Goal: Information Seeking & Learning: Learn about a topic

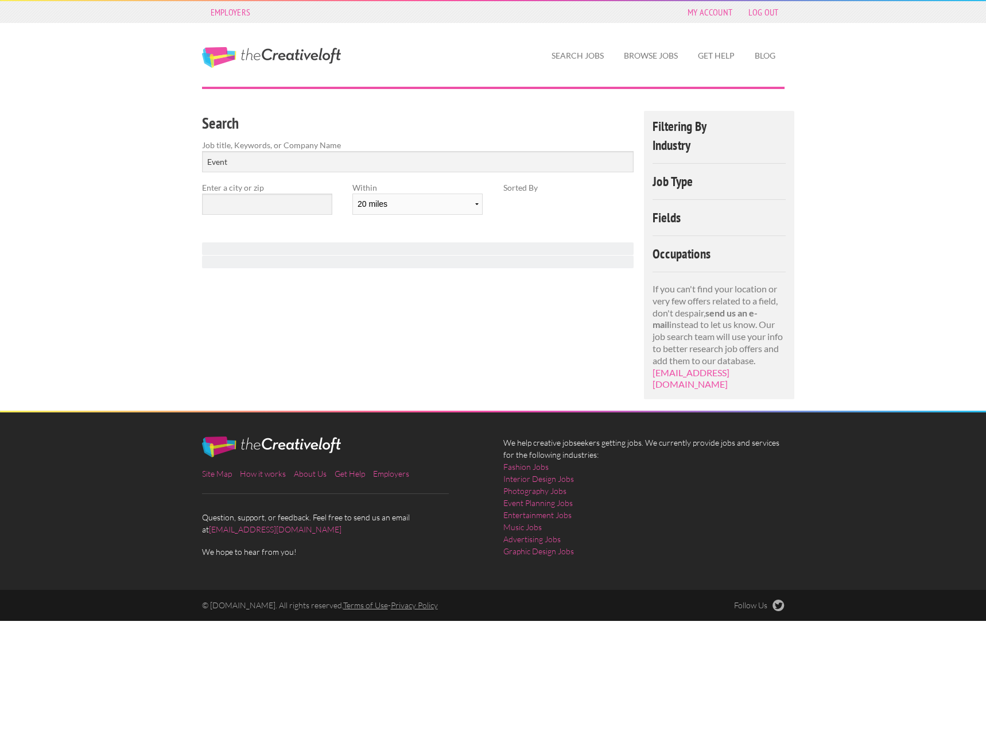
select select "20"
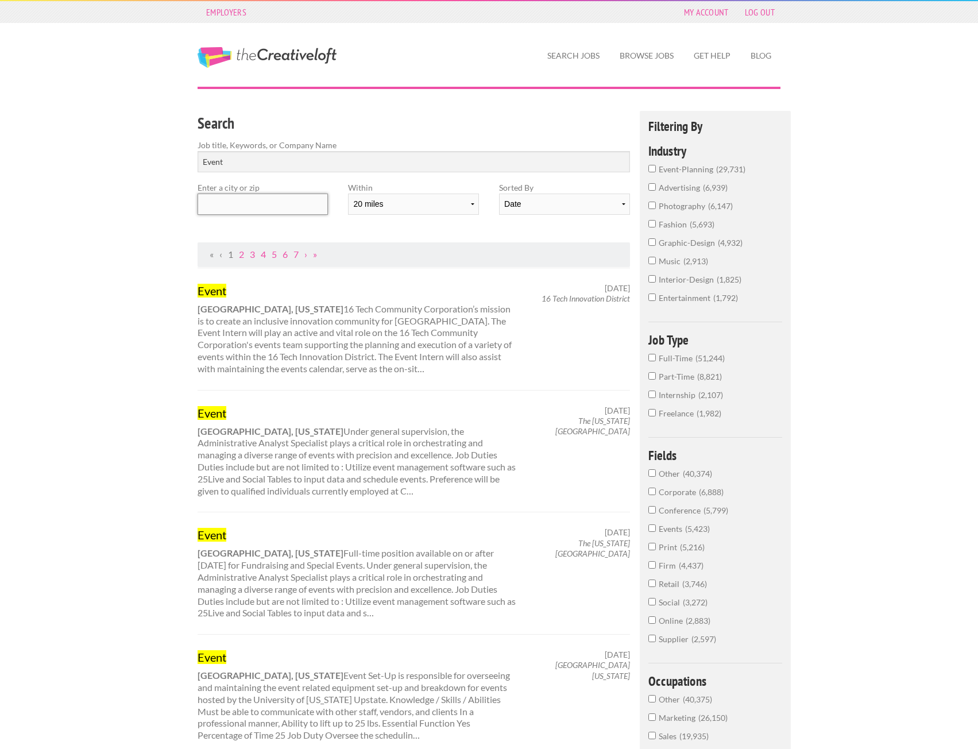
click at [297, 206] on input "text" at bounding box center [262, 203] width 130 height 21
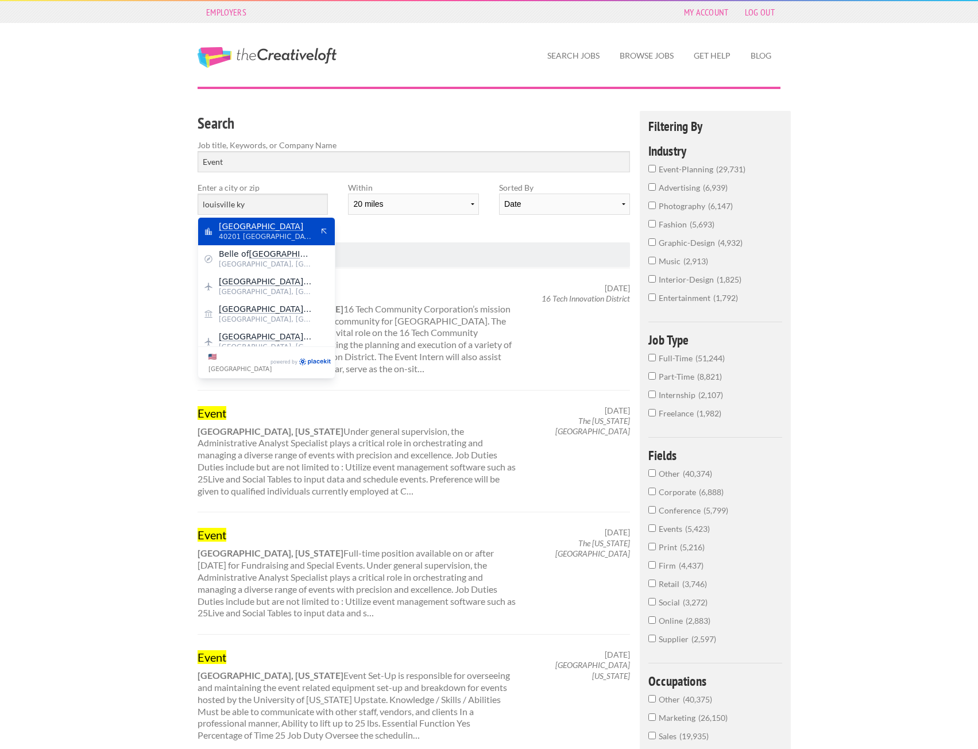
click at [296, 222] on span "Louisville" at bounding box center [266, 226] width 94 height 10
type input "Louisville"
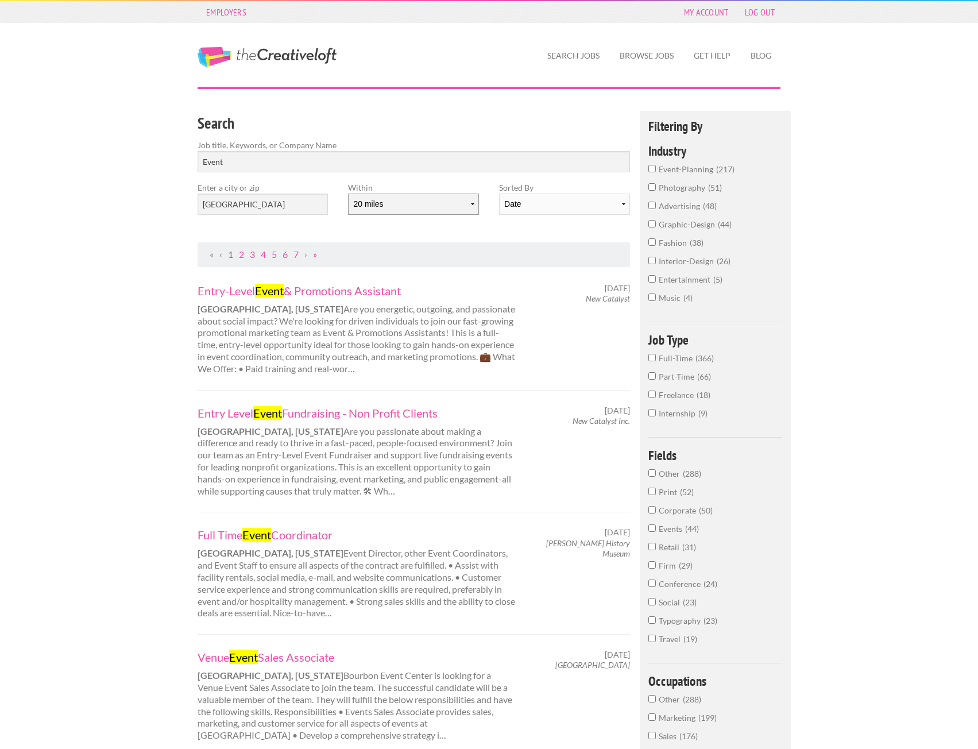
click at [412, 204] on select "10 miles 20 miles 50 miles 100 miles 200 miles 300 miles 400 miles 500 miles" at bounding box center [413, 203] width 130 height 21
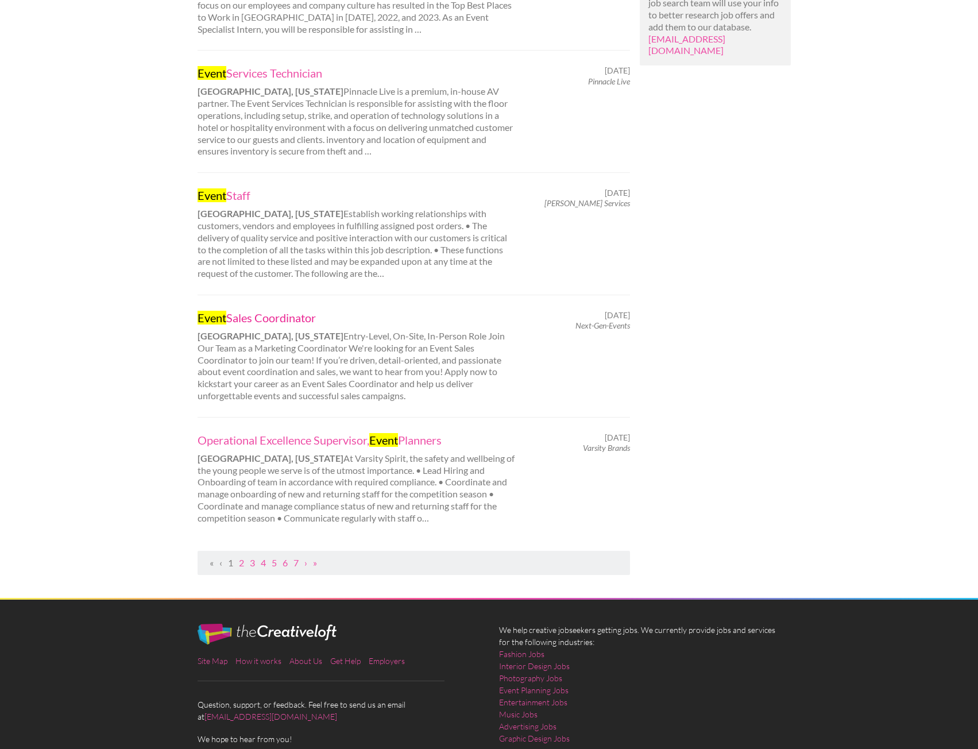
scroll to position [976, 0]
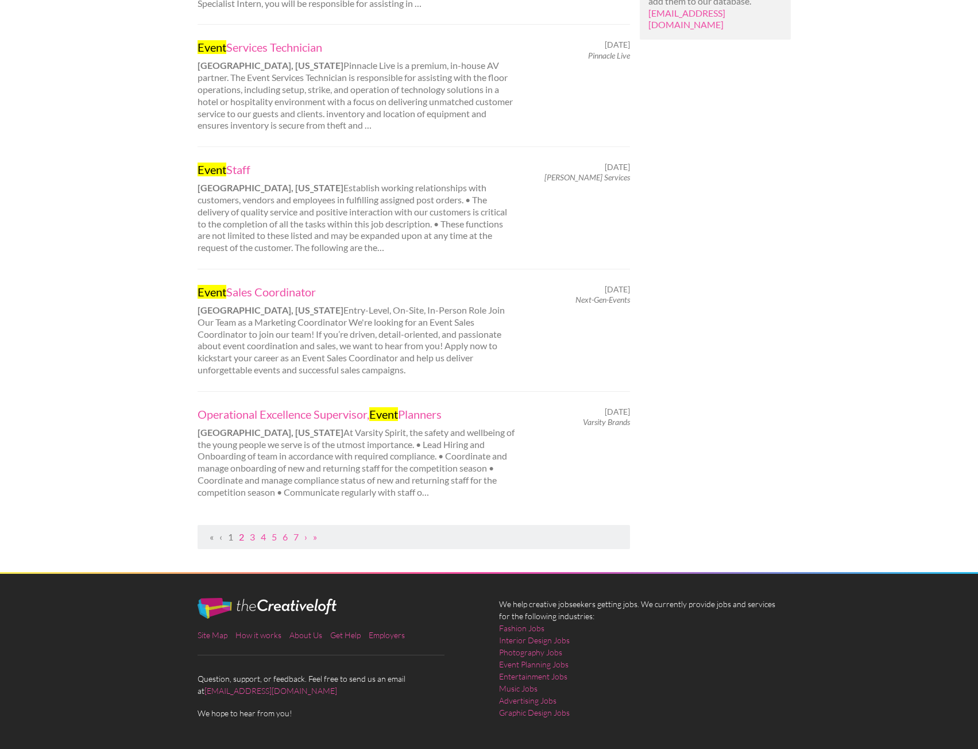
click at [241, 537] on link "2" at bounding box center [241, 536] width 5 height 11
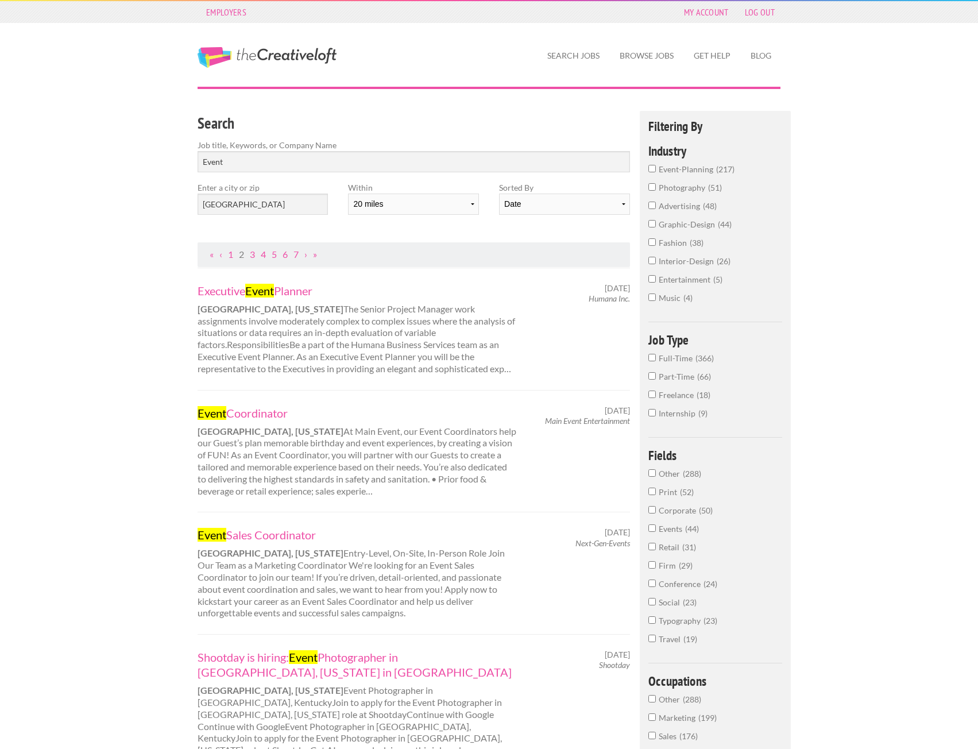
click at [287, 299] on div "Executive Event Planner Louisville, Kentucky The Senior Project Manager work as…" at bounding box center [357, 329] width 339 height 92
click at [309, 292] on link "Executive Event Planner" at bounding box center [356, 290] width 319 height 15
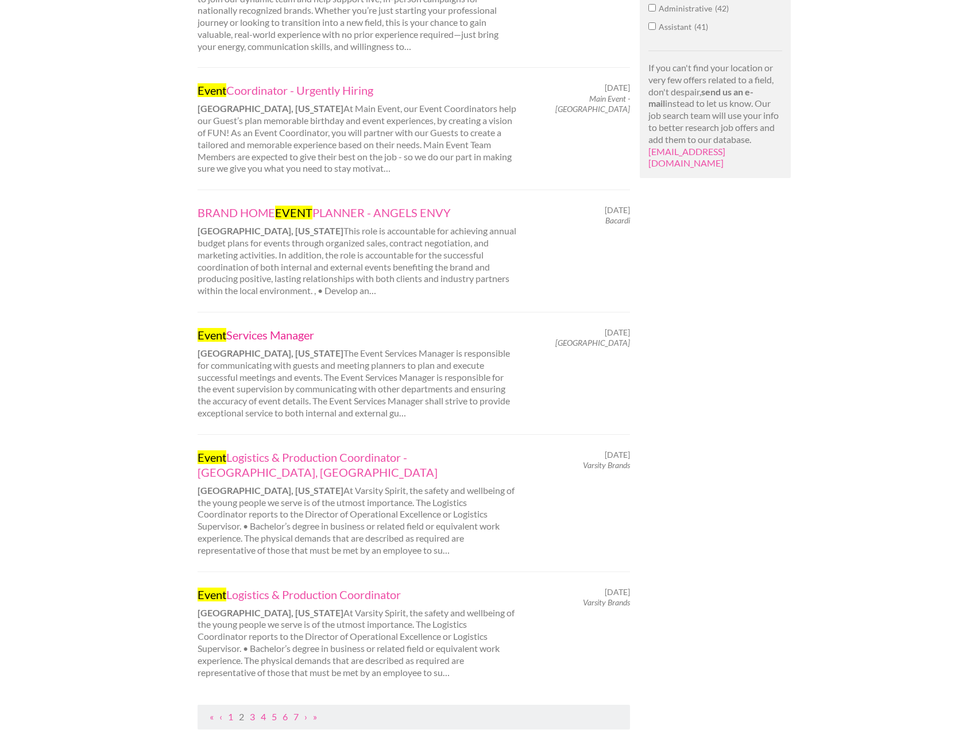
scroll to position [861, 0]
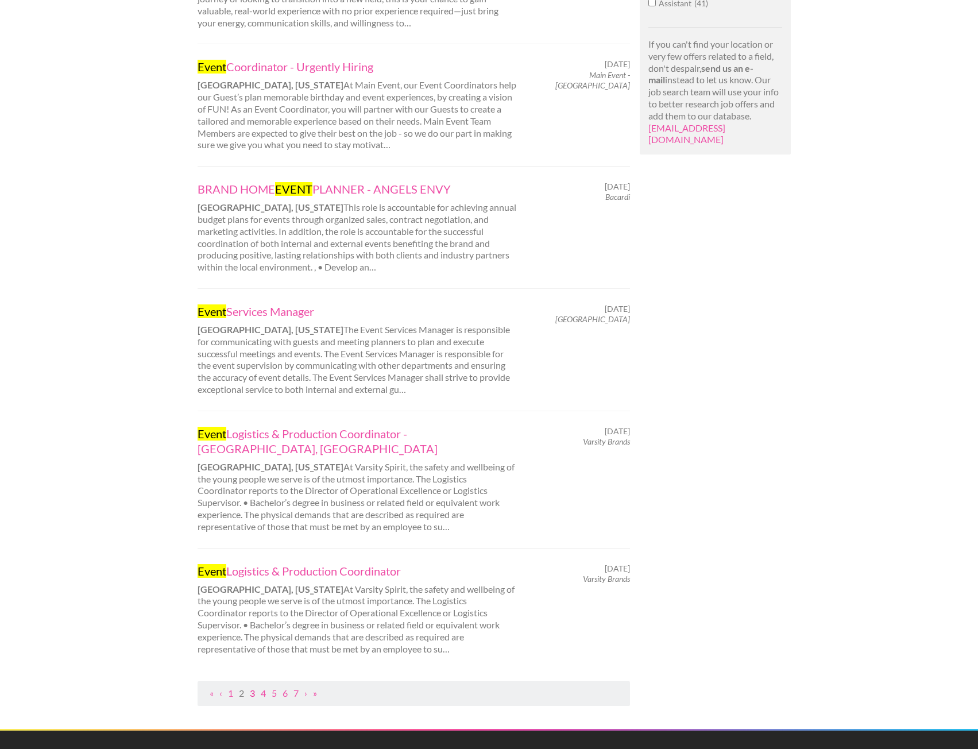
click at [250, 687] on link "3" at bounding box center [252, 692] width 5 height 11
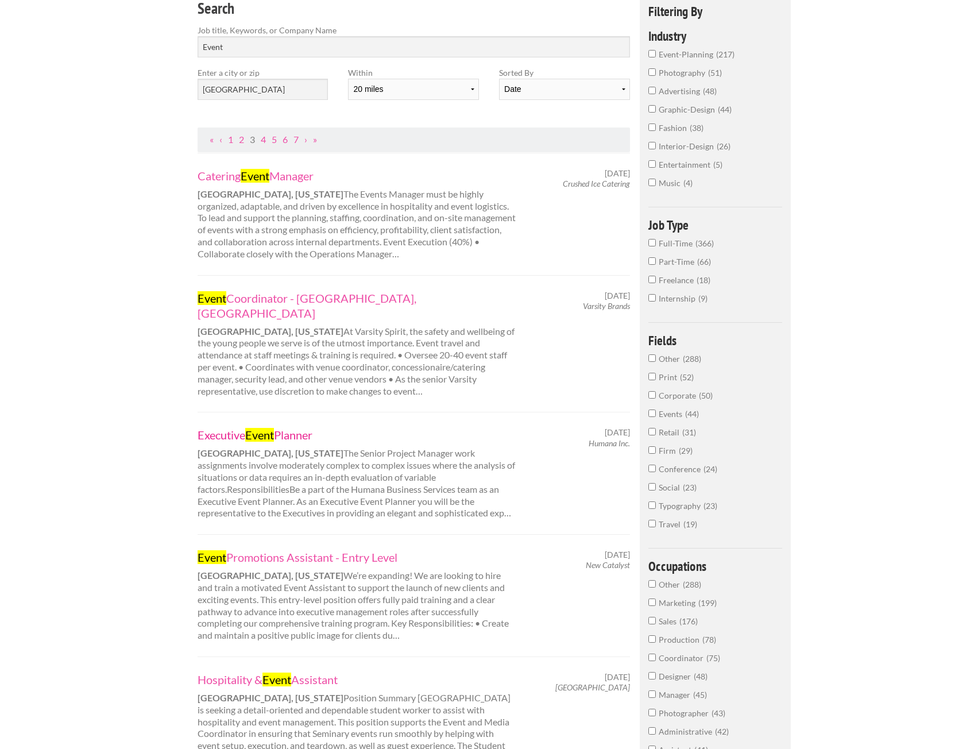
scroll to position [172, 0]
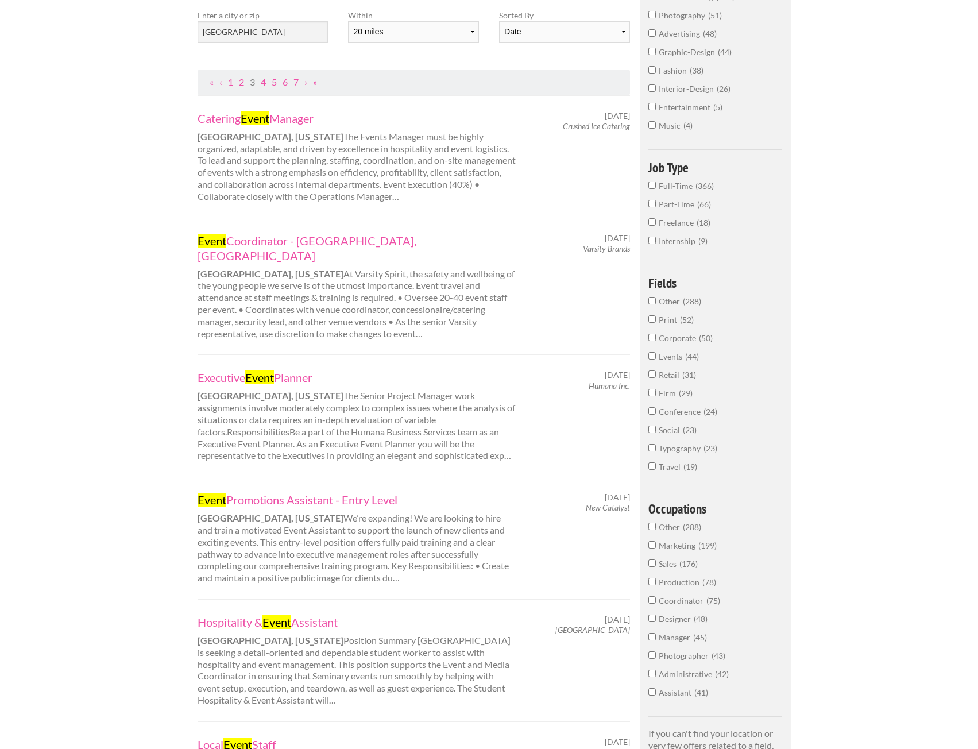
drag, startPoint x: 263, startPoint y: 376, endPoint x: 170, endPoint y: 381, distance: 93.1
click at [170, 381] on div "Employers My Account Log Out The Creative Loft Search Jobs Browse Jobs Get Help…" at bounding box center [489, 714] width 978 height 1773
drag, startPoint x: 263, startPoint y: 489, endPoint x: 188, endPoint y: 498, distance: 75.8
click at [188, 498] on div "Event Promotions Assistant - Entry Level Louisville, Kentucky We’re expanding! …" at bounding box center [357, 538] width 339 height 92
drag, startPoint x: 237, startPoint y: 486, endPoint x: 140, endPoint y: 524, distance: 103.6
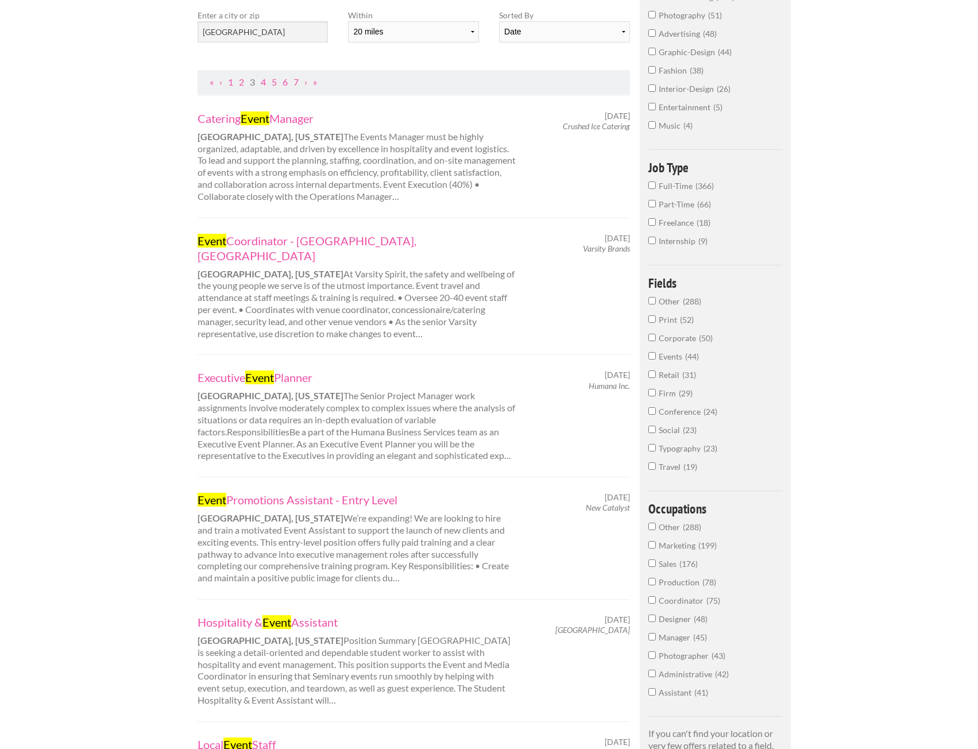
click at [140, 524] on div "Employers My Account Log Out The Creative Loft Search Jobs Browse Jobs Get Help…" at bounding box center [489, 714] width 978 height 1773
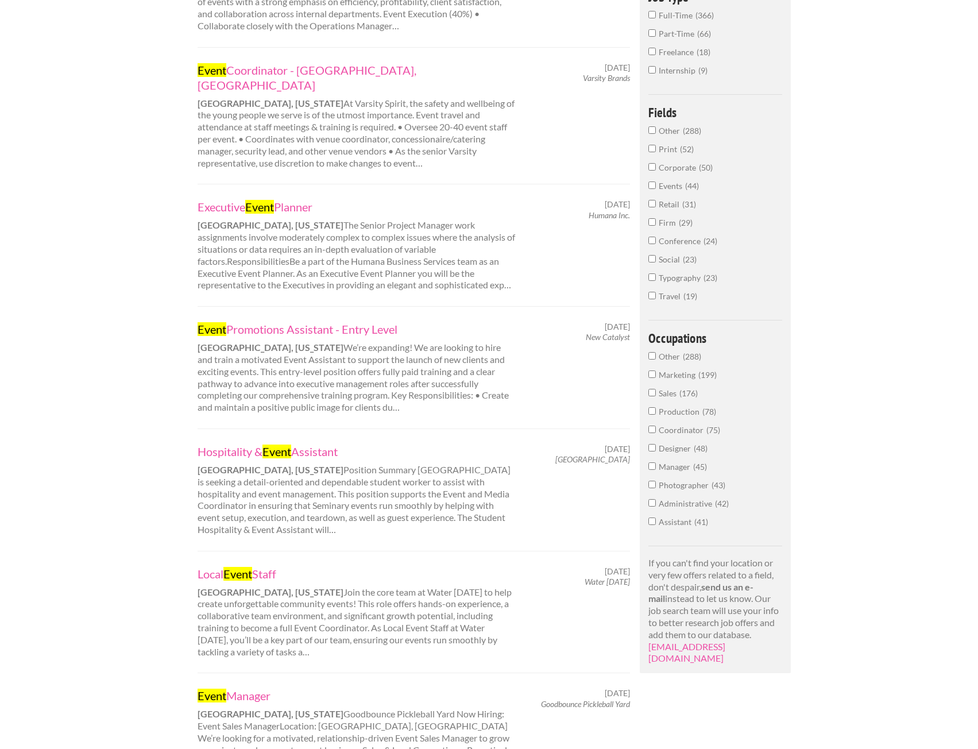
scroll to position [344, 0]
drag, startPoint x: 307, startPoint y: 430, endPoint x: 238, endPoint y: 462, distance: 75.5
click at [237, 466] on div "Hospitality & Event Assistant Louisville, Kentucky Position Summary Louisville …" at bounding box center [357, 488] width 339 height 92
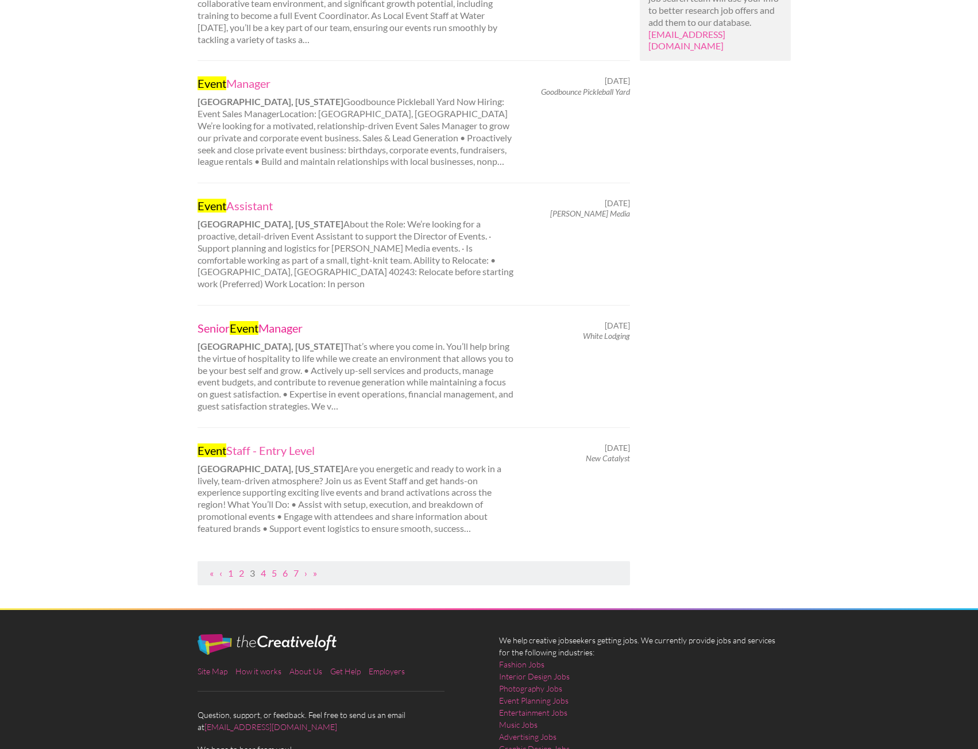
scroll to position [976, 0]
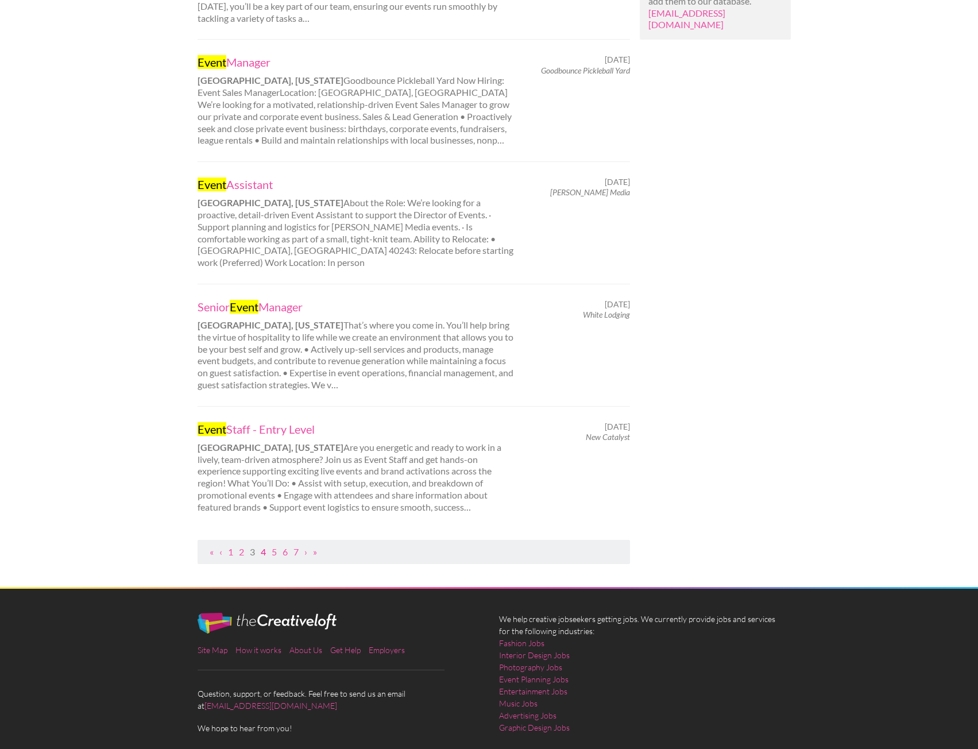
click at [265, 546] on link "4" at bounding box center [263, 551] width 5 height 11
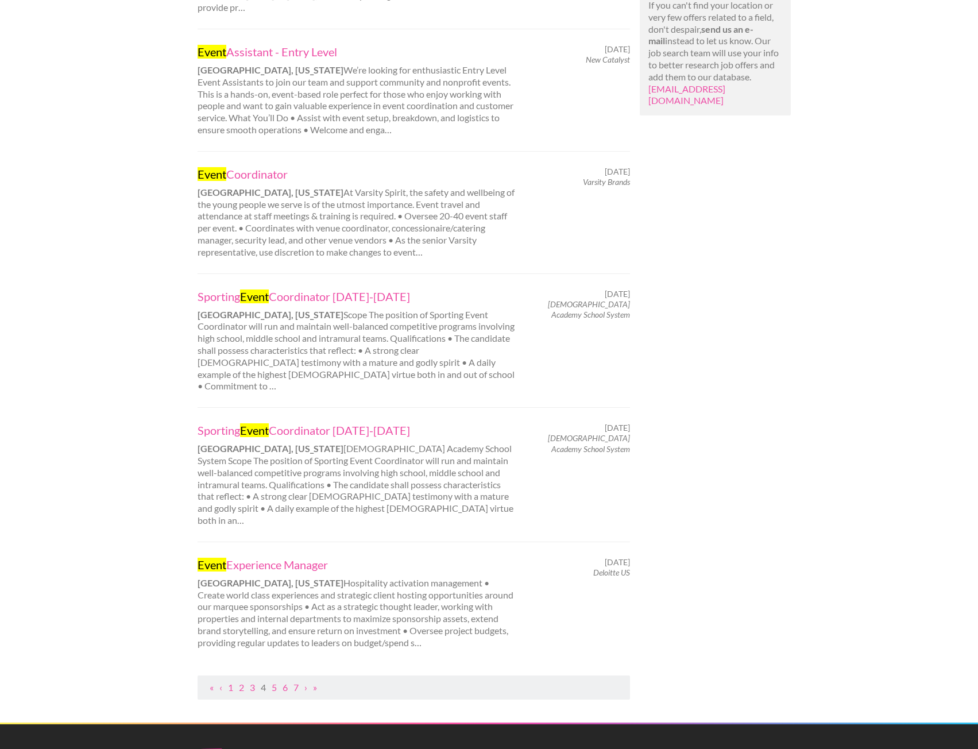
scroll to position [918, 0]
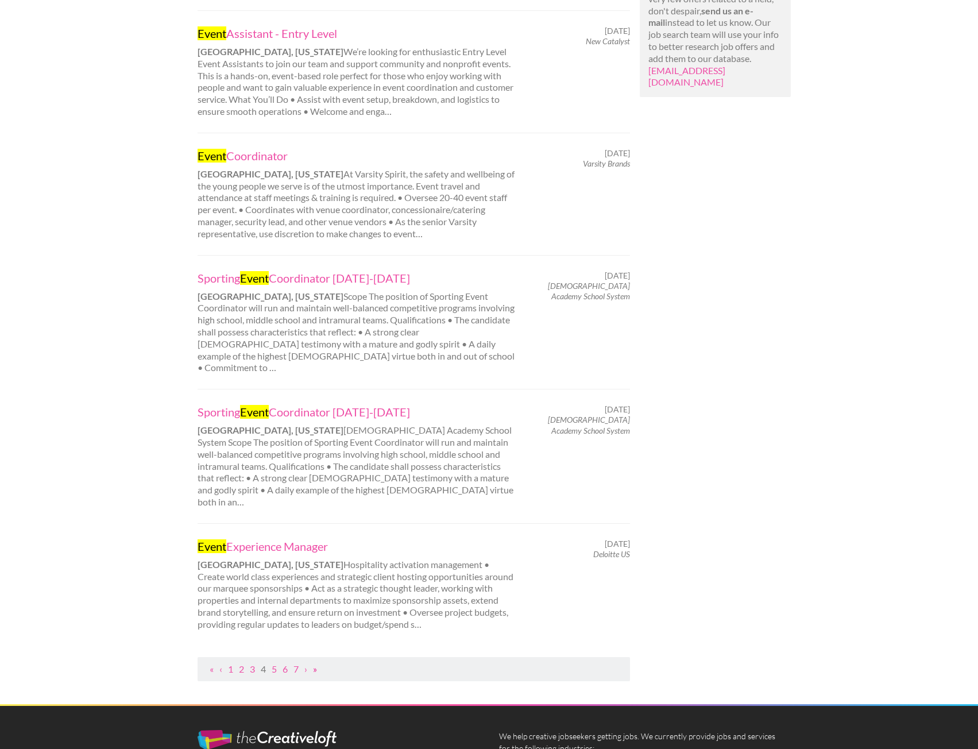
click at [316, 663] on link "»" at bounding box center [315, 668] width 4 height 11
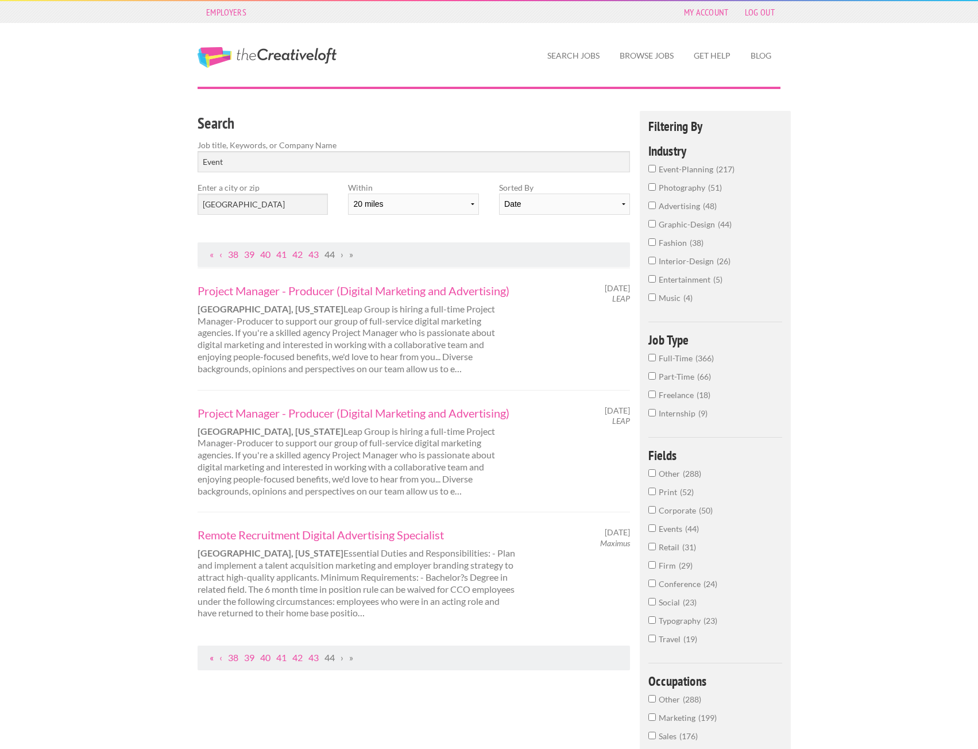
click at [211, 660] on link "«" at bounding box center [212, 657] width 4 height 11
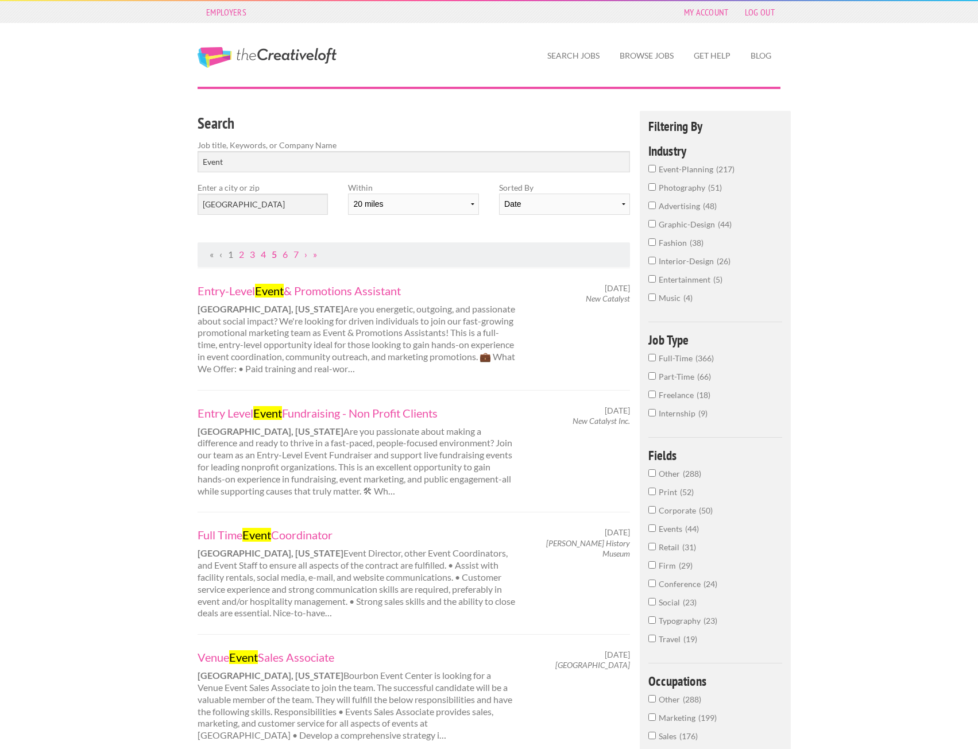
click at [274, 254] on link "5" at bounding box center [274, 254] width 5 height 11
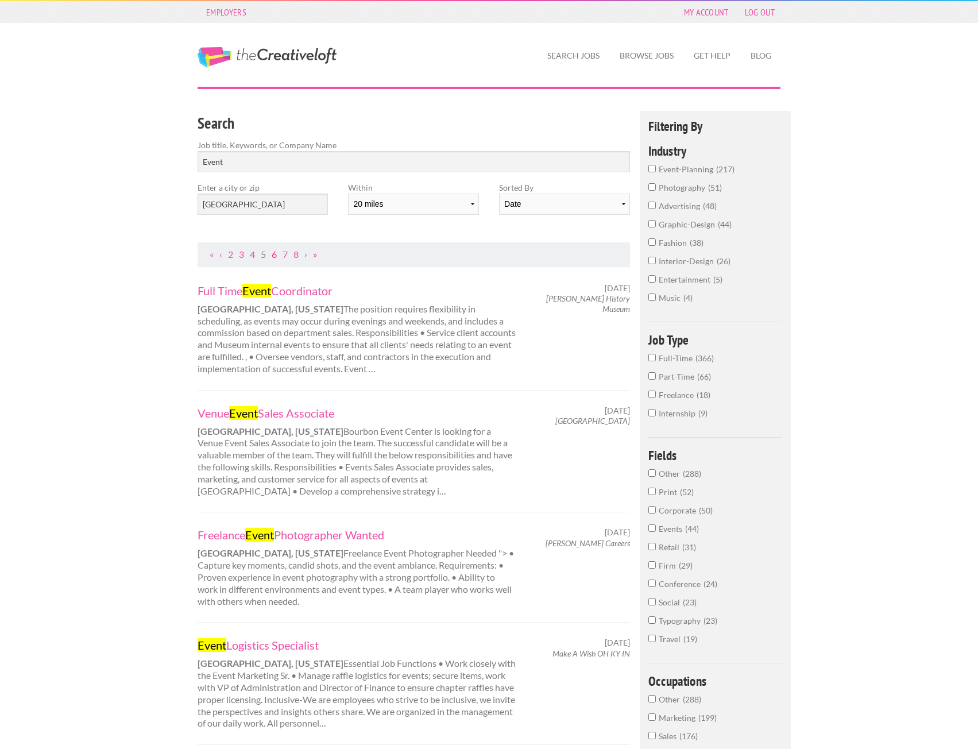
click at [276, 254] on link "6" at bounding box center [274, 254] width 5 height 11
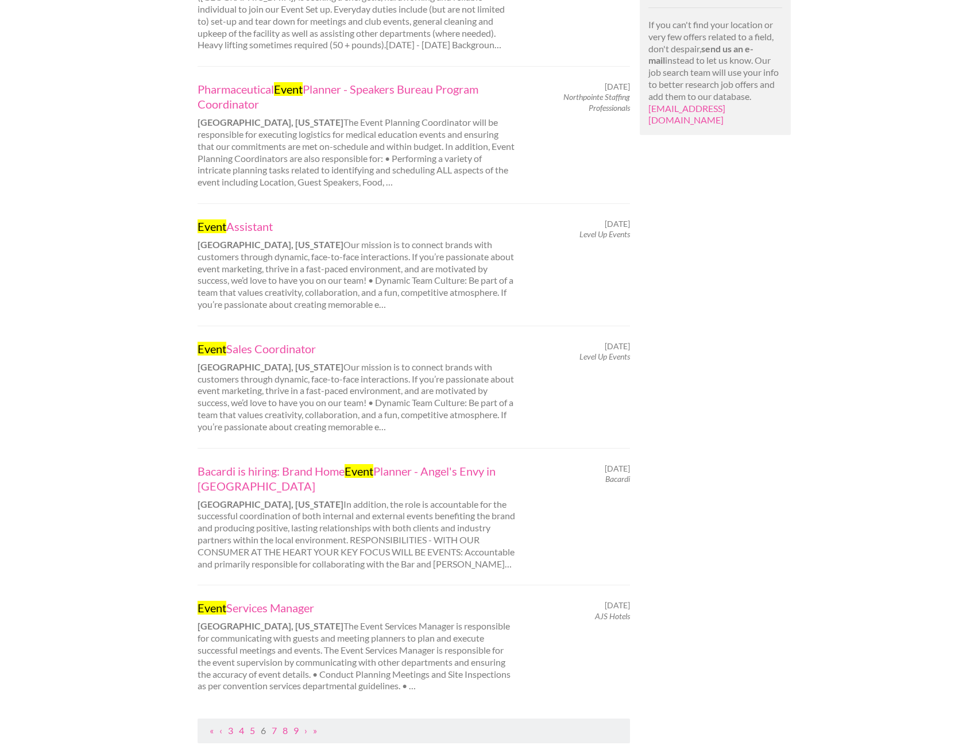
scroll to position [918, 0]
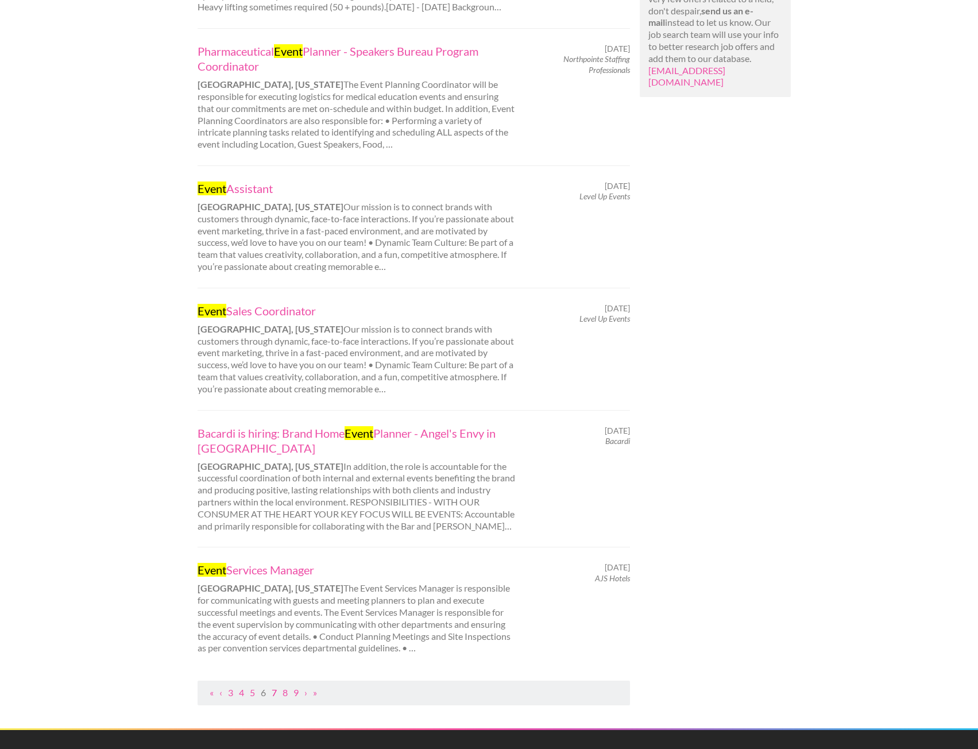
click at [274, 687] on link "7" at bounding box center [274, 692] width 5 height 11
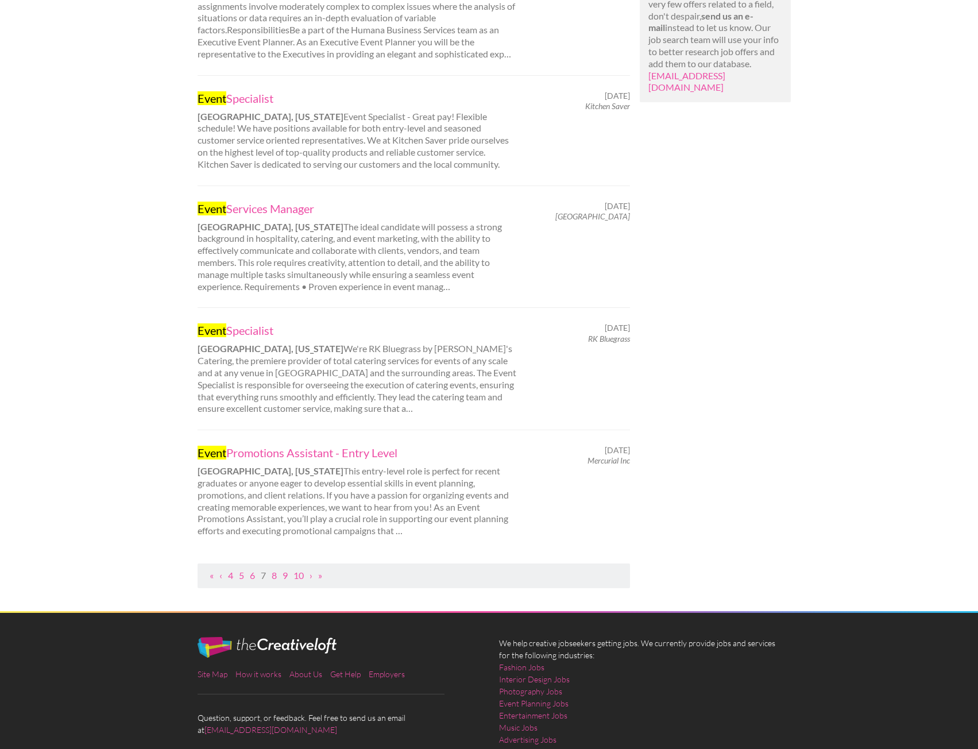
scroll to position [918, 0]
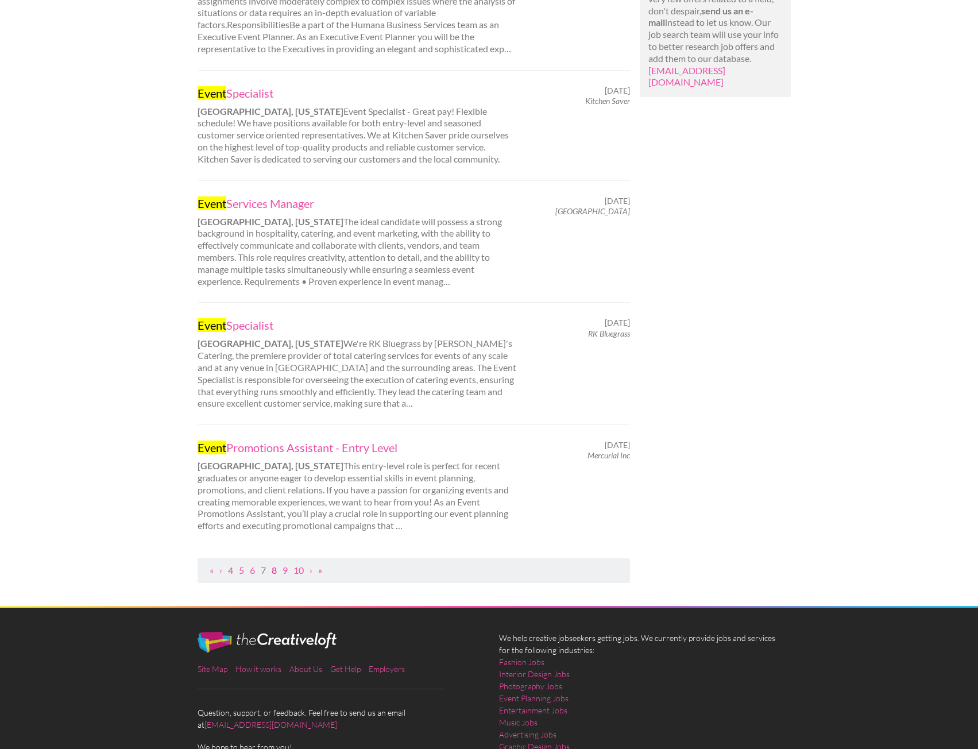
click at [274, 570] on link "8" at bounding box center [274, 569] width 5 height 11
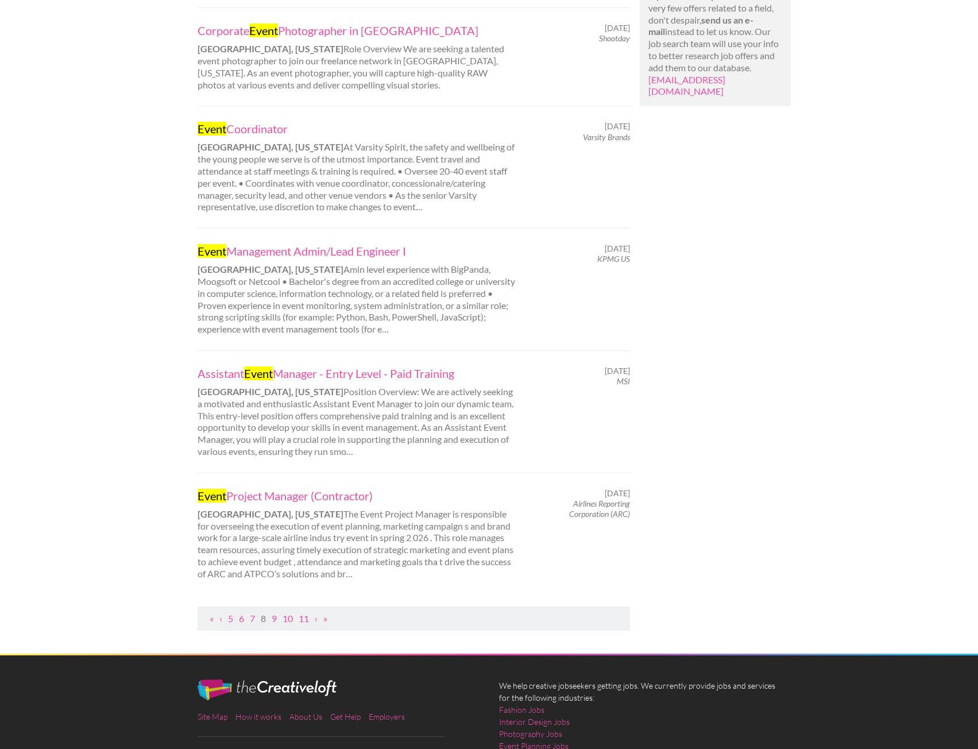
scroll to position [1001, 0]
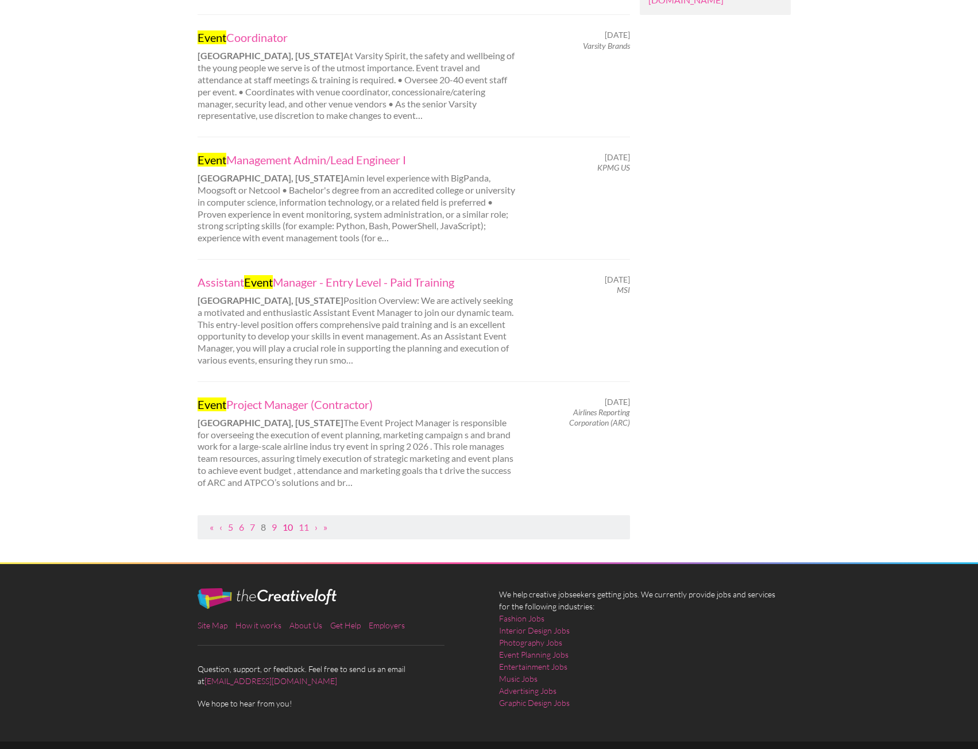
click at [287, 521] on link "10" at bounding box center [287, 526] width 10 height 11
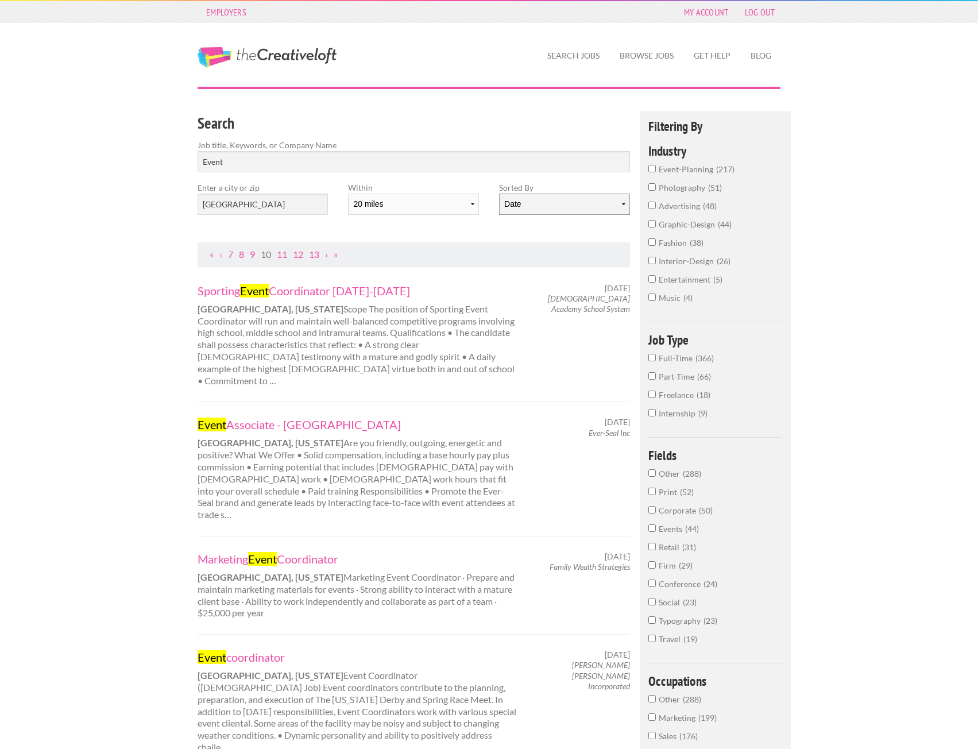
click at [534, 208] on select "Date Relevance" at bounding box center [564, 203] width 130 height 21
click at [499, 193] on select "Date Relevance" at bounding box center [564, 203] width 130 height 21
click at [222, 255] on link "‹" at bounding box center [220, 254] width 3 height 11
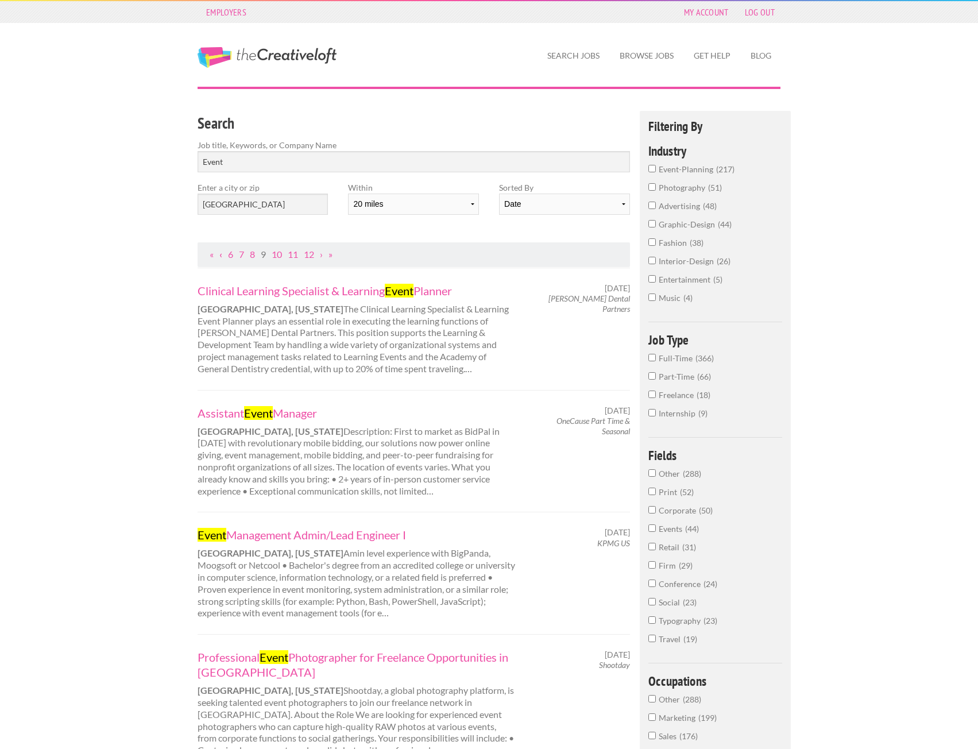
click at [220, 257] on link "‹" at bounding box center [220, 254] width 3 height 11
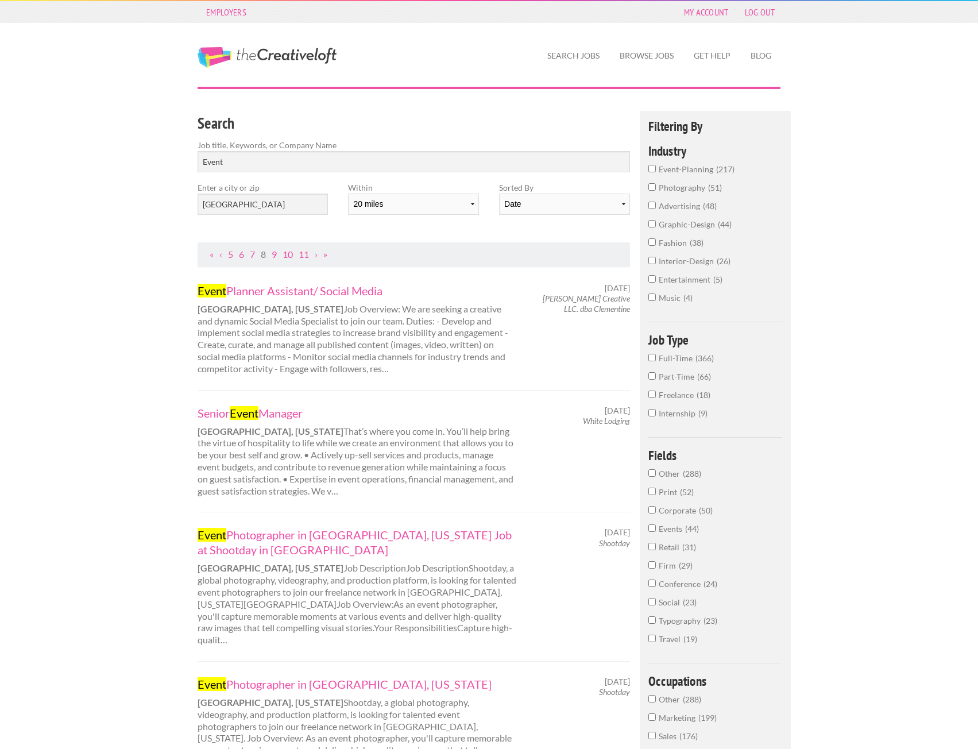
click at [219, 254] on ul "« ‹ 5 6 7 8 9 10 11 › »" at bounding box center [414, 255] width 420 height 12
click at [220, 254] on link "‹" at bounding box center [220, 254] width 3 height 11
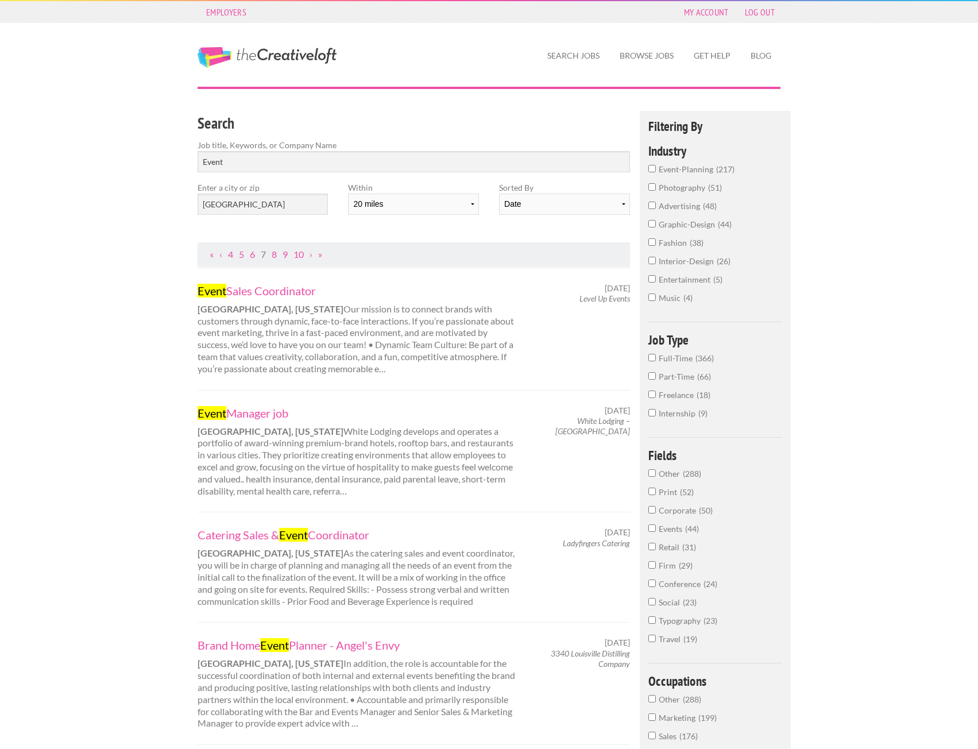
click at [223, 255] on ul "« ‹ 4 5 6 7 8 9 10 › »" at bounding box center [414, 255] width 420 height 12
click at [220, 255] on link "‹" at bounding box center [220, 254] width 3 height 11
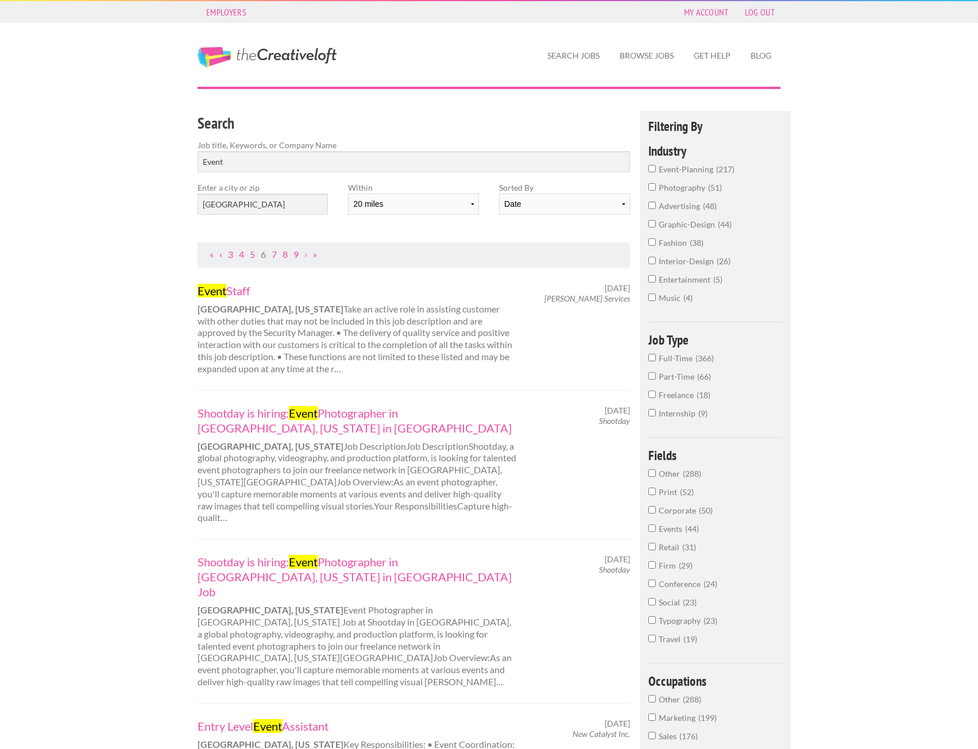
click at [220, 255] on link "‹" at bounding box center [220, 254] width 3 height 11
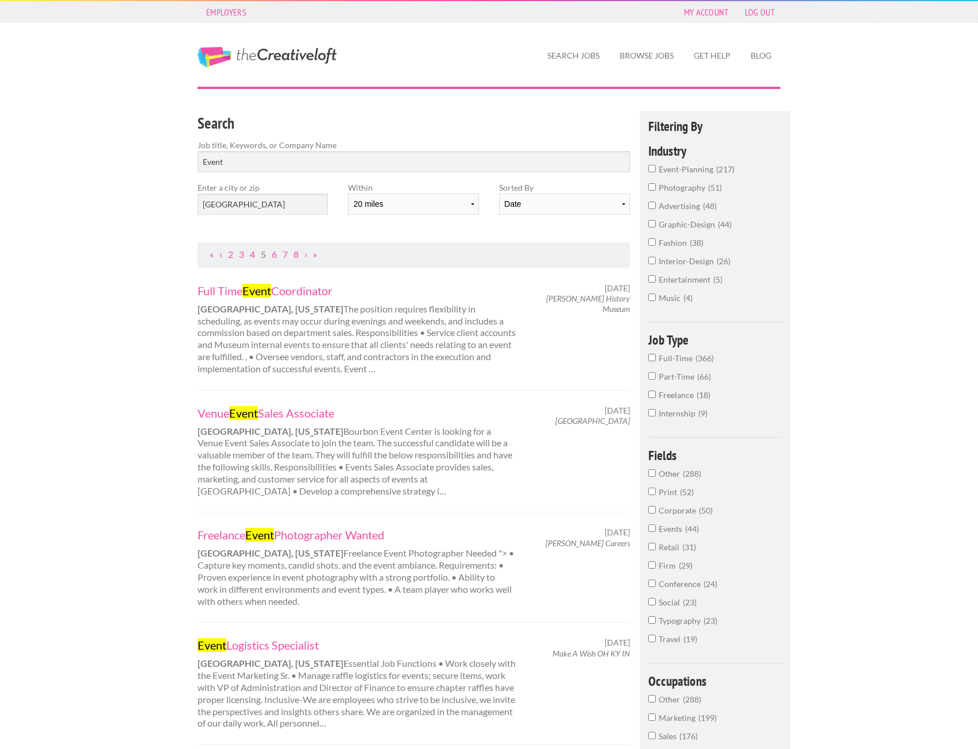
click at [220, 255] on link "‹" at bounding box center [220, 254] width 3 height 11
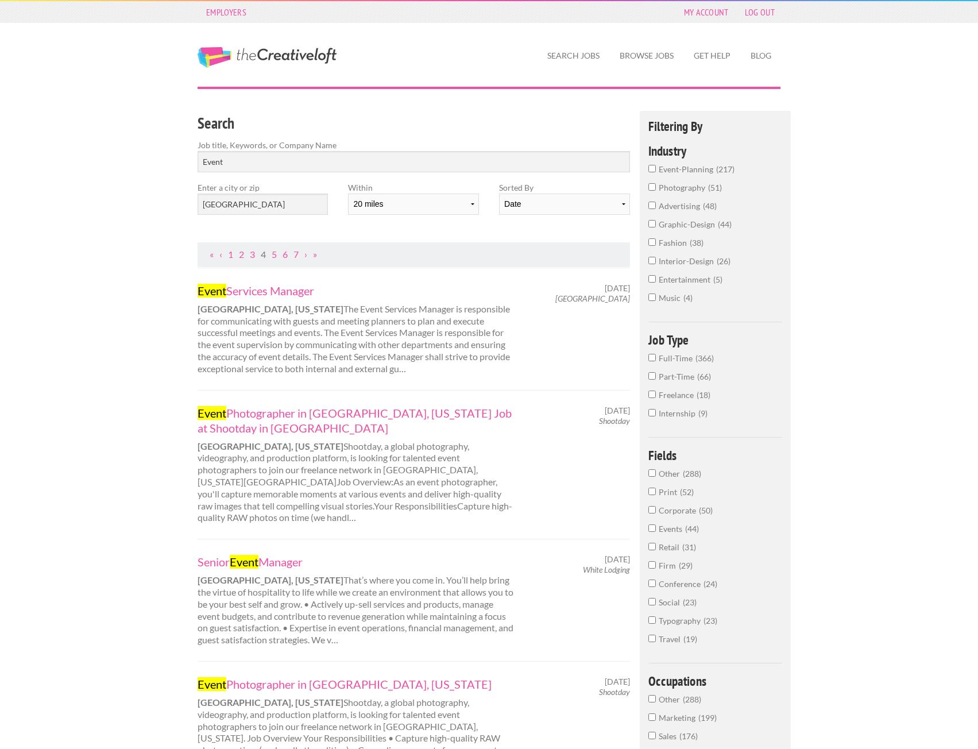
click at [227, 255] on ul "« ‹ 1 2 3 4 5 6 7 › »" at bounding box center [414, 255] width 420 height 12
click at [232, 253] on link "1" at bounding box center [230, 254] width 5 height 11
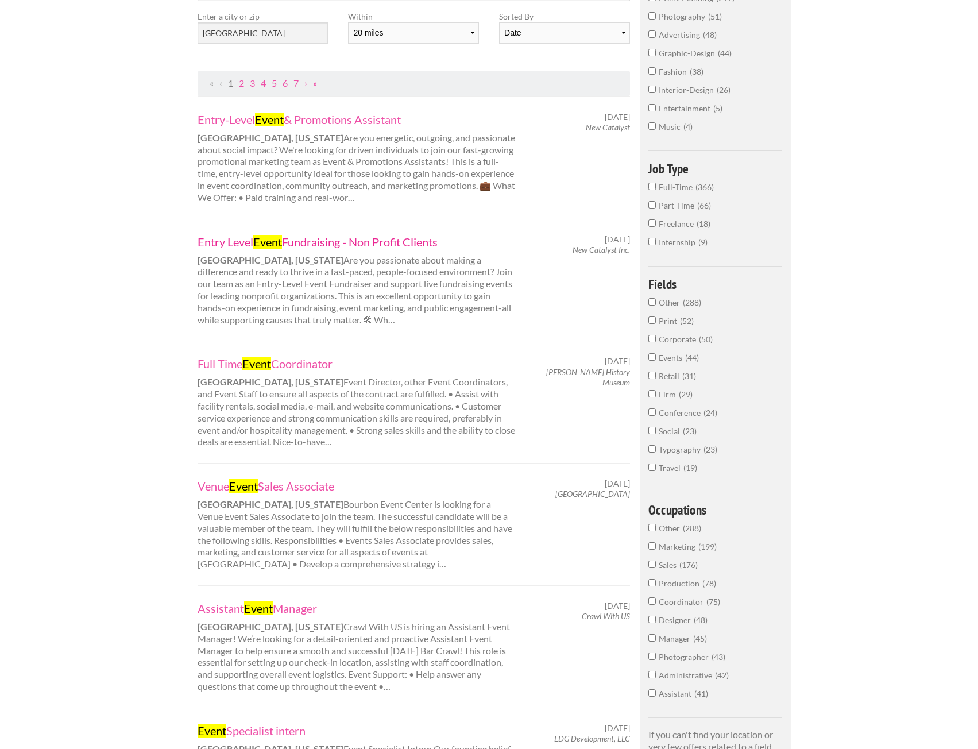
scroll to position [172, 0]
click at [302, 363] on link "Full Time Event Coordinator" at bounding box center [356, 362] width 319 height 15
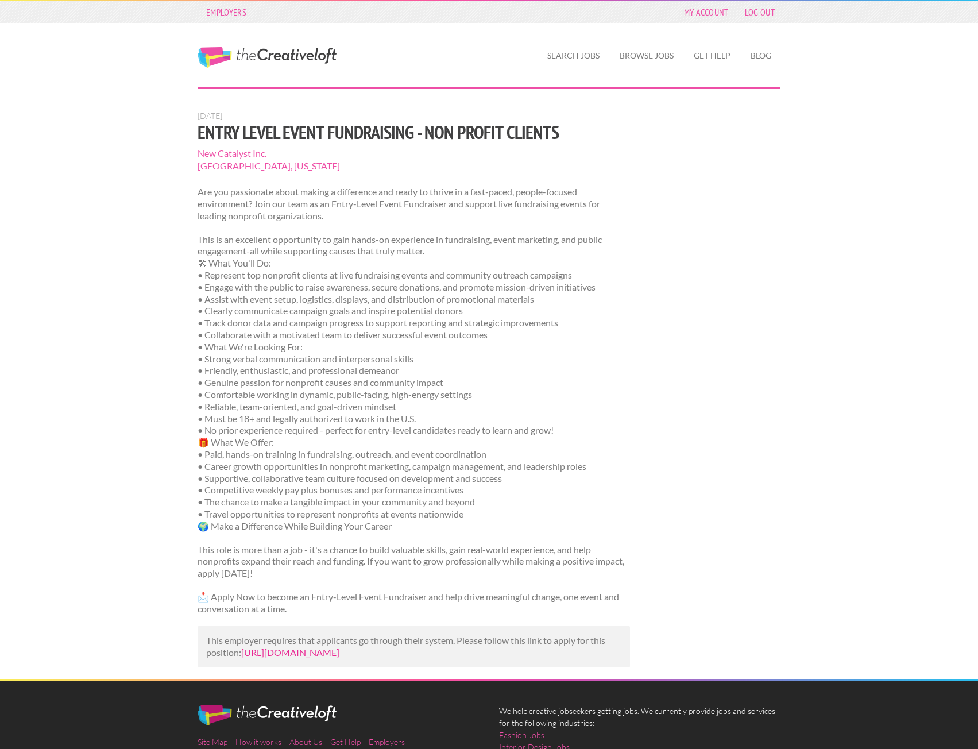
click at [339, 651] on link "https://www.ziprecruiter.com/c/New-Catalyst-Inc./Job/Entry-Level-Event-Fundrais…" at bounding box center [290, 651] width 98 height 11
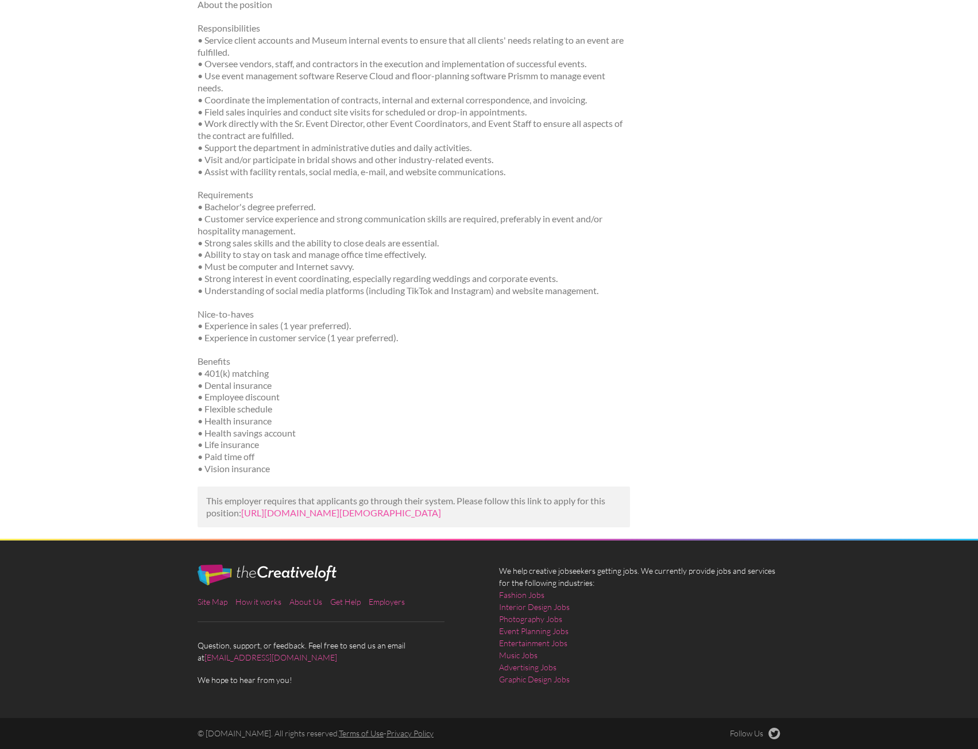
scroll to position [211, 0]
click at [387, 507] on link "[URL][DOMAIN_NAME][DEMOGRAPHIC_DATA]" at bounding box center [341, 512] width 200 height 11
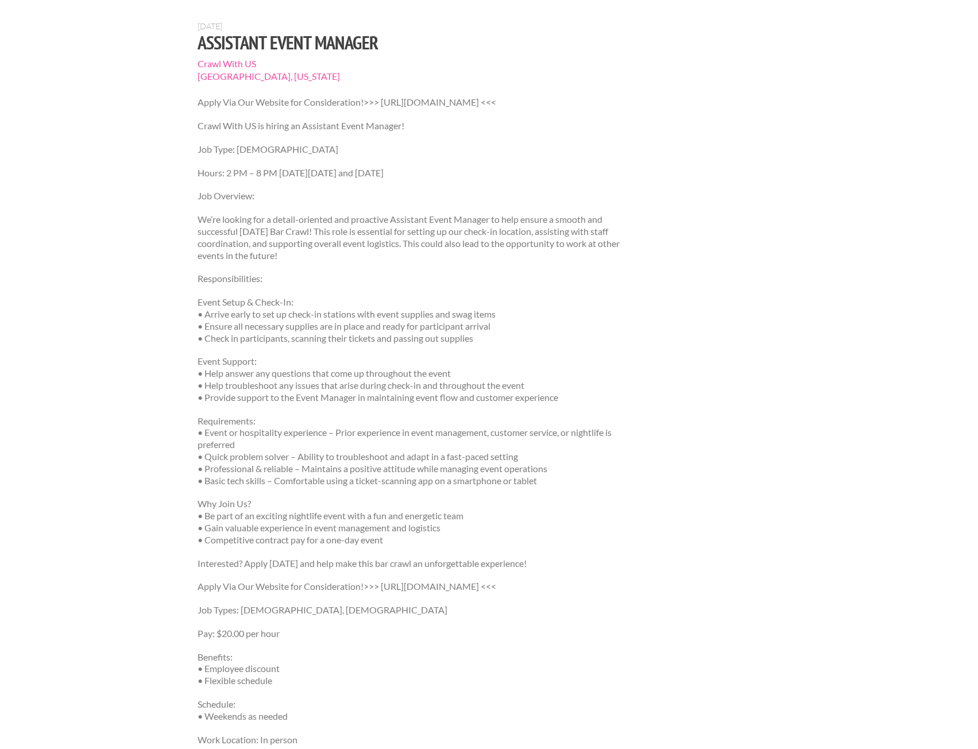
scroll to position [287, 0]
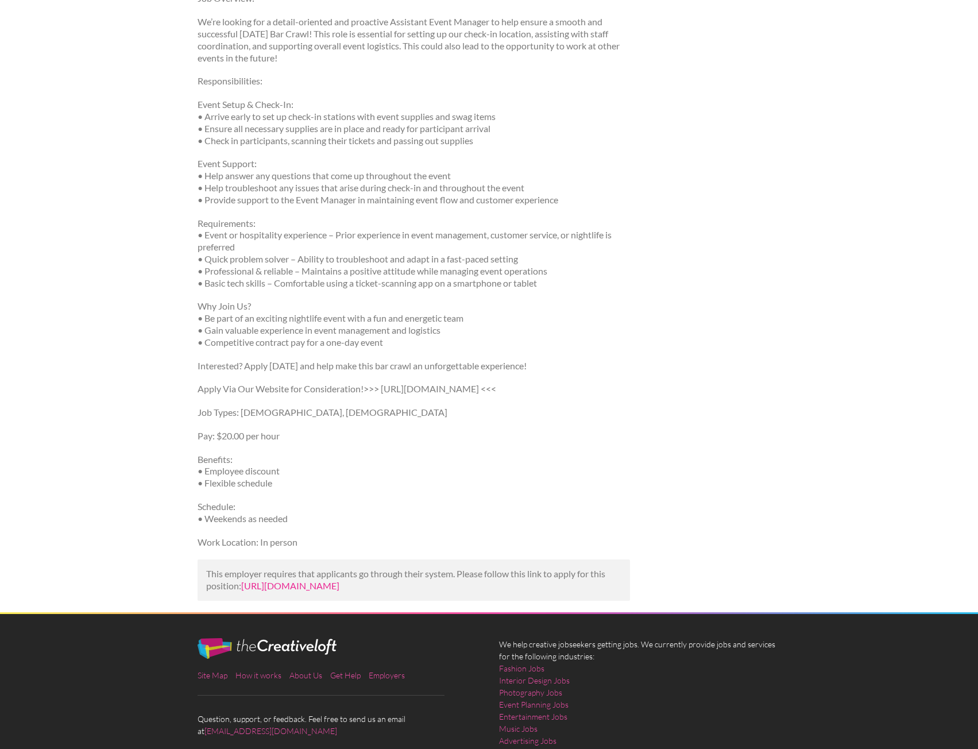
drag, startPoint x: 311, startPoint y: 587, endPoint x: 306, endPoint y: 592, distance: 6.9
click at [306, 591] on link "https://www.indeed.com/viewjob?jk=260a3780ad1d911c&utm_campaign=google_jobs_app…" at bounding box center [290, 585] width 98 height 11
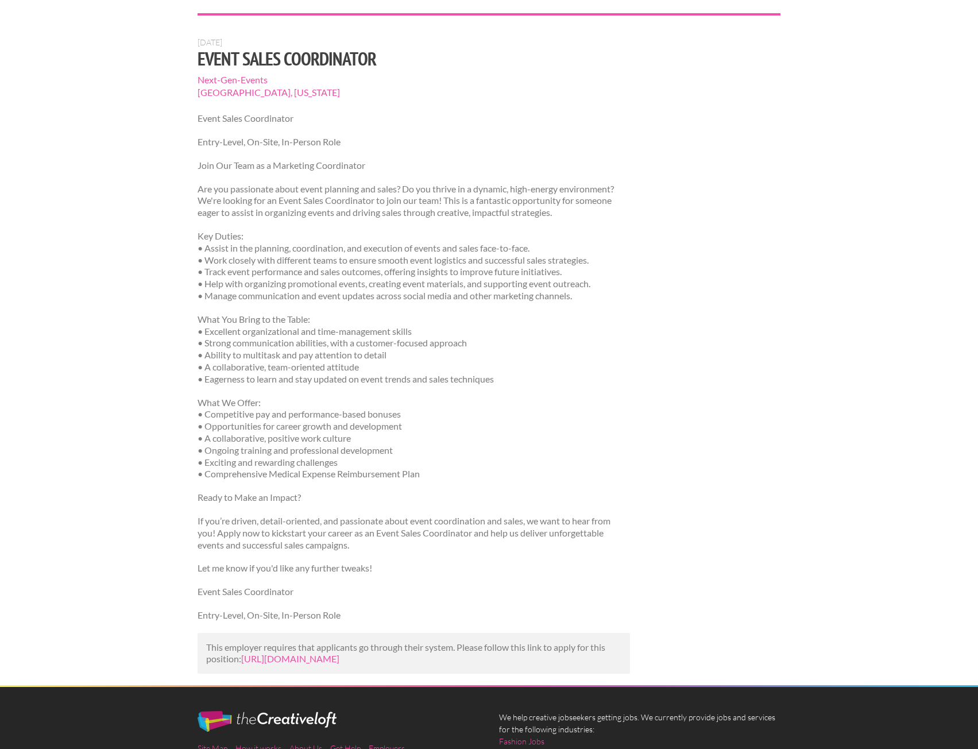
scroll to position [230, 0]
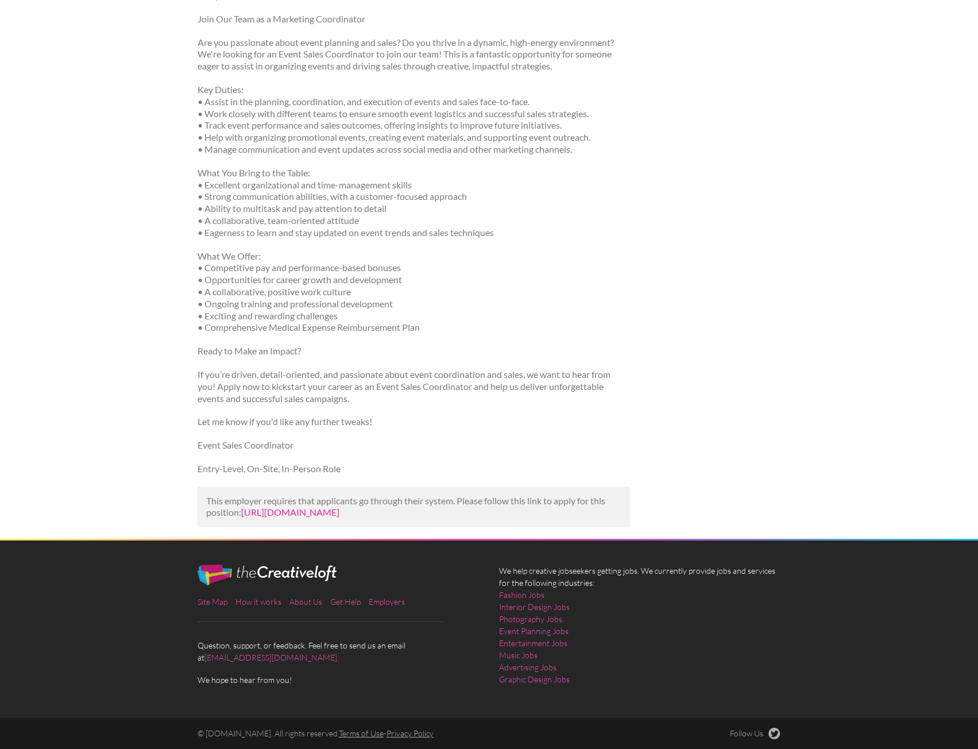
click at [338, 506] on link "https://www.linkedin.com/jobs/view/event-sales-coordinator-at-next-gen-events-4…" at bounding box center [290, 511] width 98 height 11
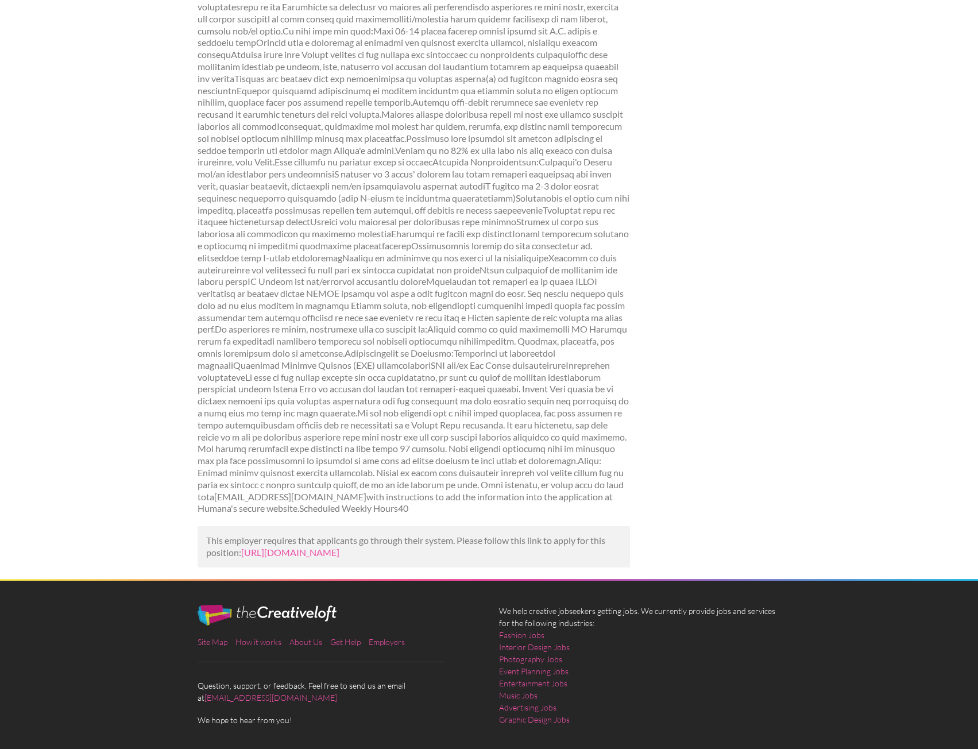
scroll to position [309, 0]
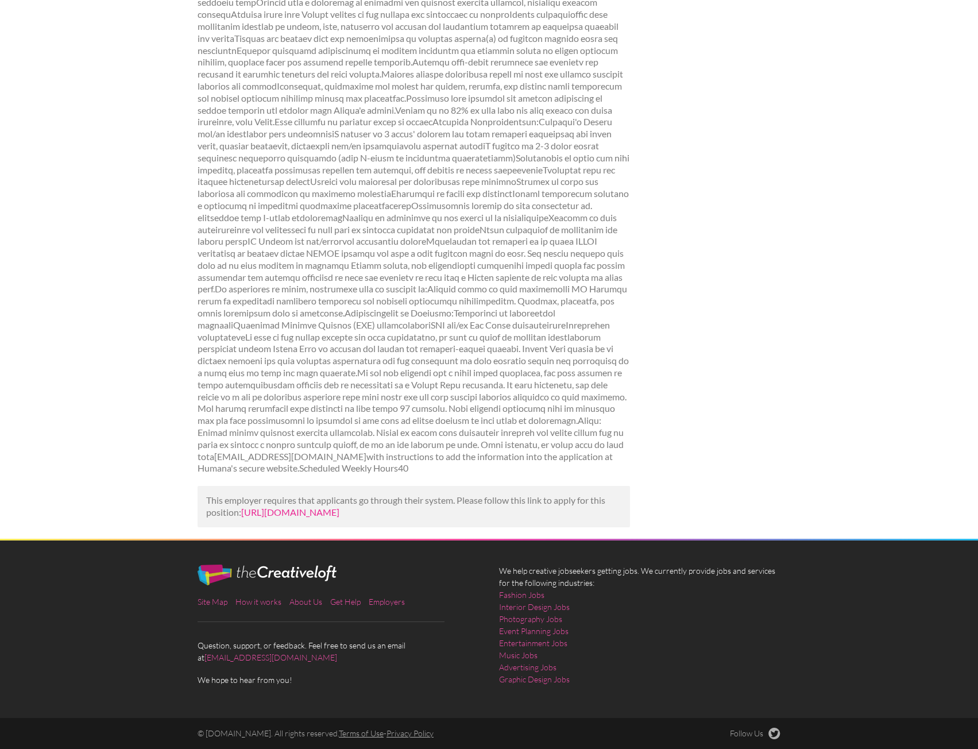
click at [339, 513] on link "[URL][DOMAIN_NAME]" at bounding box center [290, 511] width 98 height 11
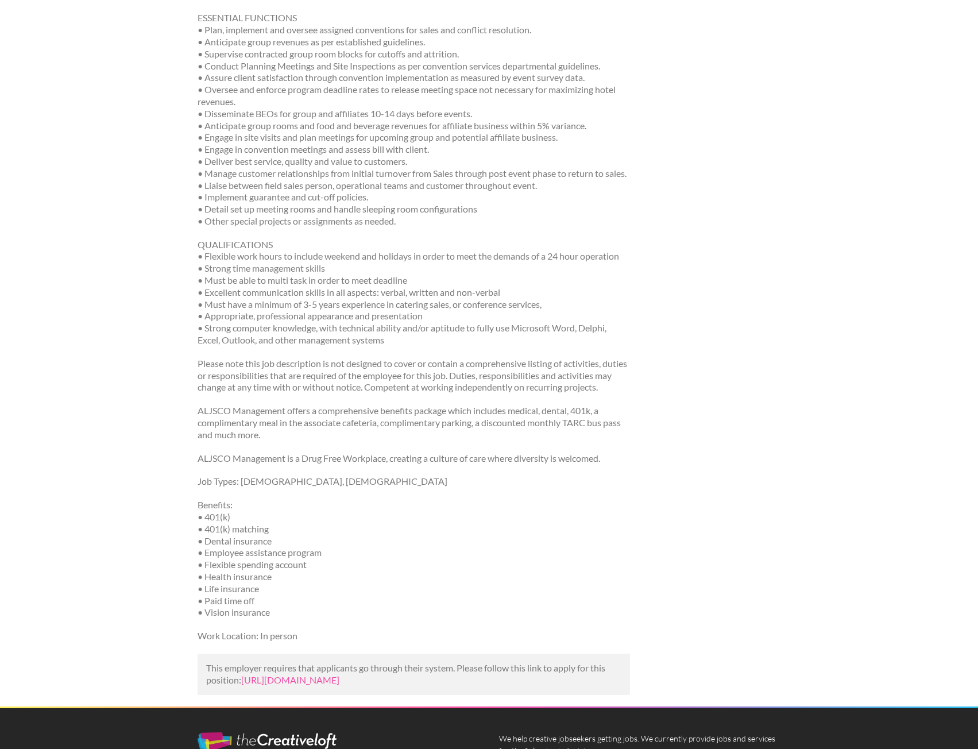
scroll to position [517, 0]
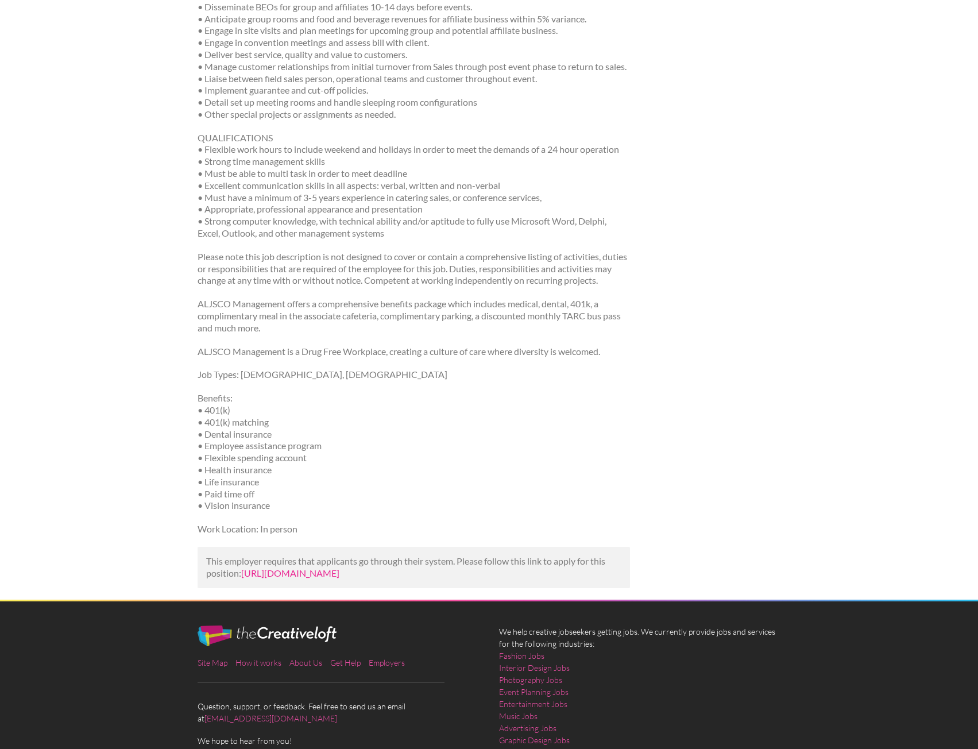
click at [319, 578] on link "https://www.indeed.com/viewjob?jk=6c22653a0625be1a&utm_campaign=google_jobs_app…" at bounding box center [290, 572] width 98 height 11
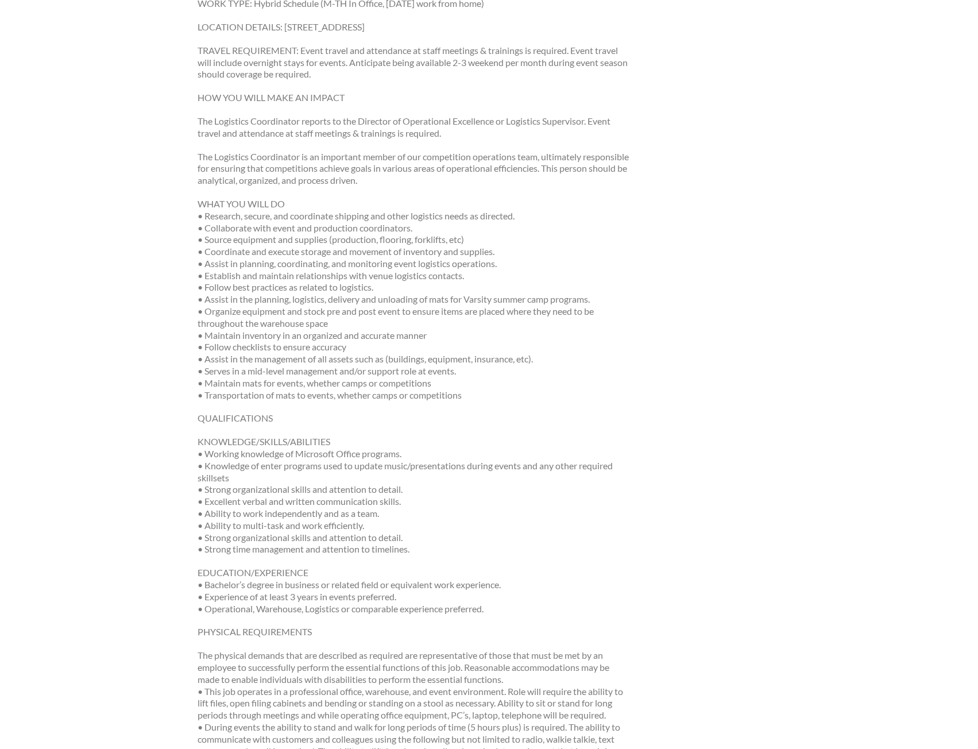
scroll to position [459, 0]
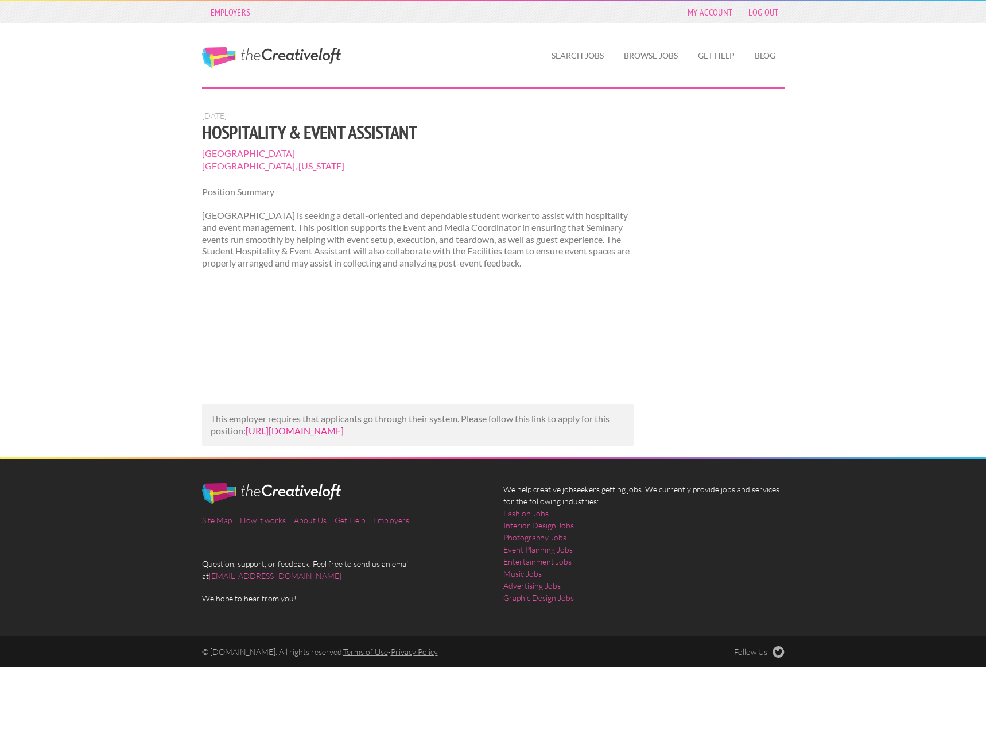
click at [331, 425] on link "https://www.linkedin.com/jobs/view/hospitality-event-assistant-at-louisville-pr…" at bounding box center [295, 430] width 98 height 11
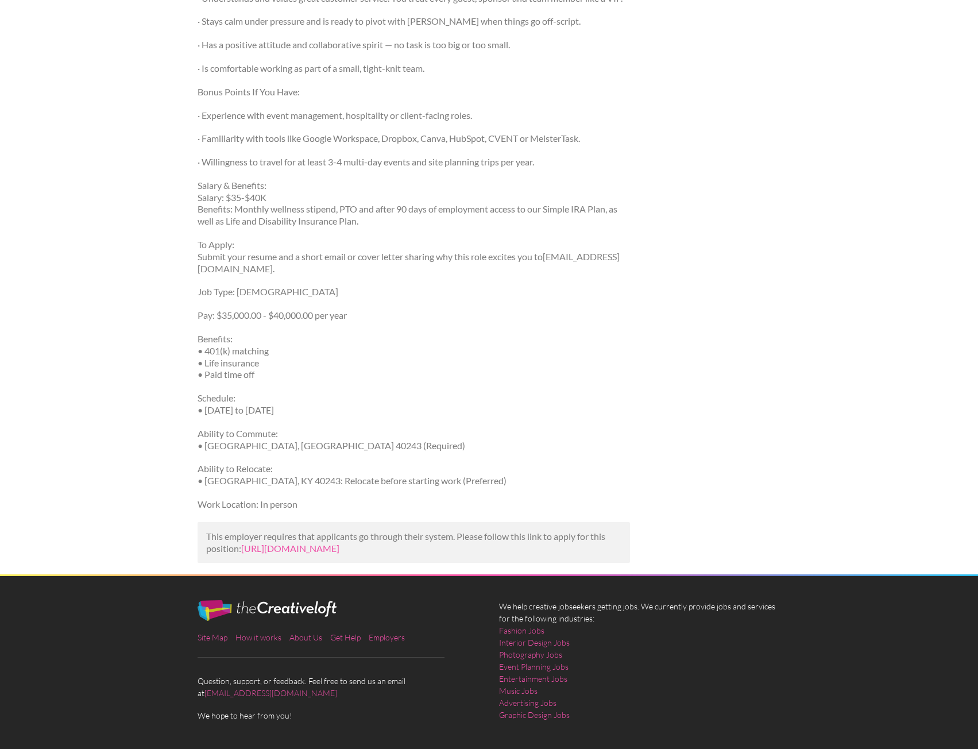
scroll to position [631, 0]
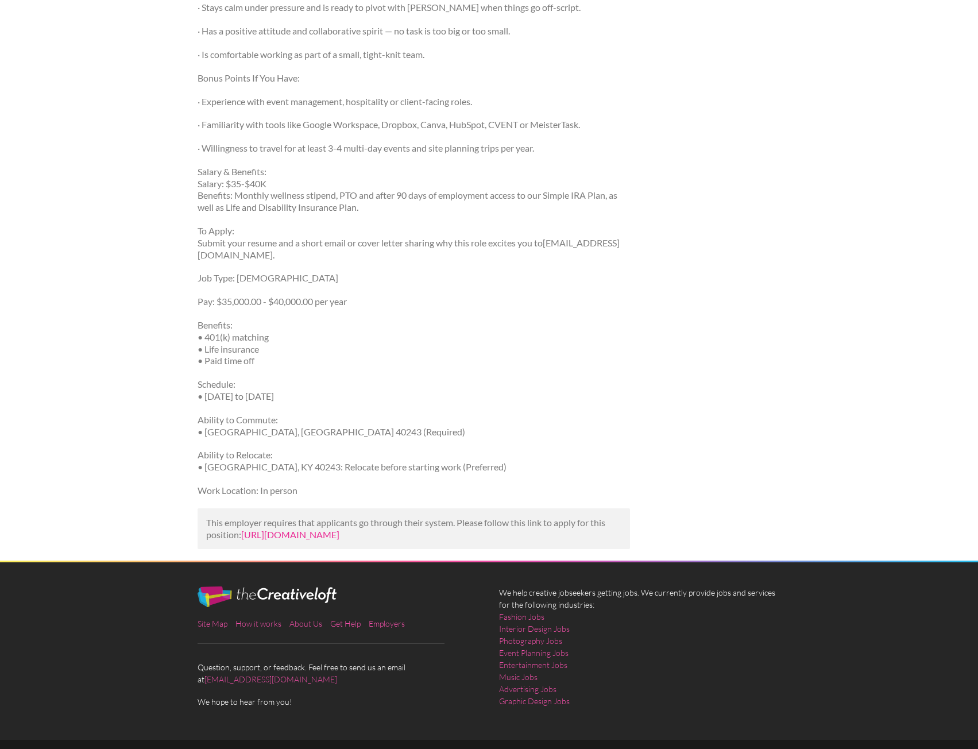
click at [332, 534] on link "[URL][DOMAIN_NAME]" at bounding box center [290, 534] width 98 height 11
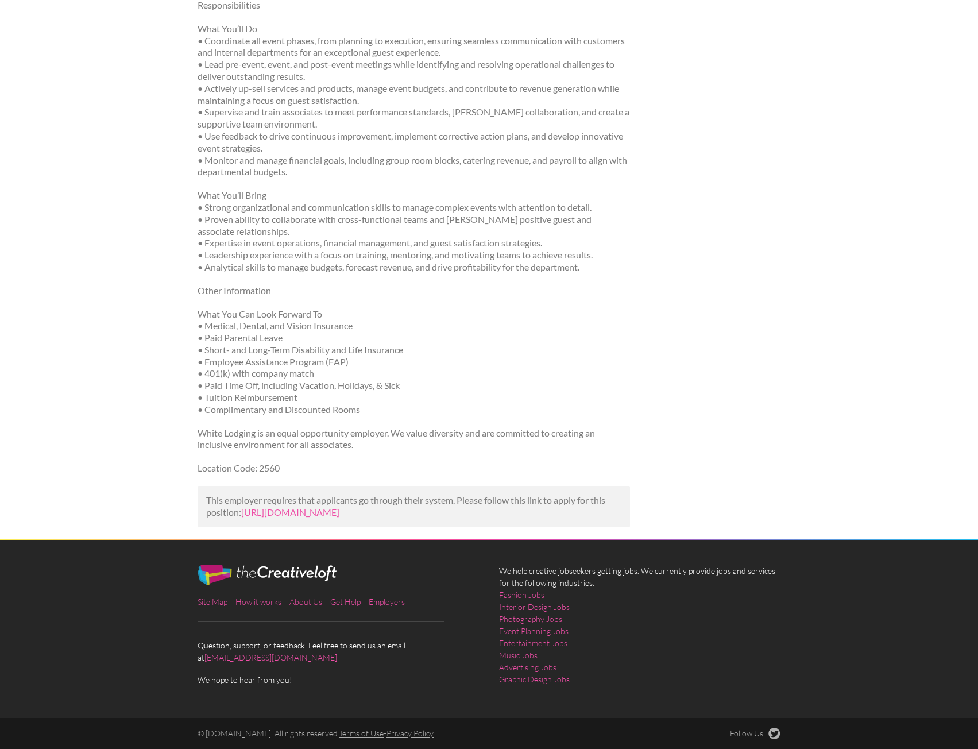
scroll to position [304, 0]
click at [339, 506] on link "https://careers.whitelodging.com/senior-event-manager/job/29021940?utm_campaign…" at bounding box center [290, 511] width 98 height 11
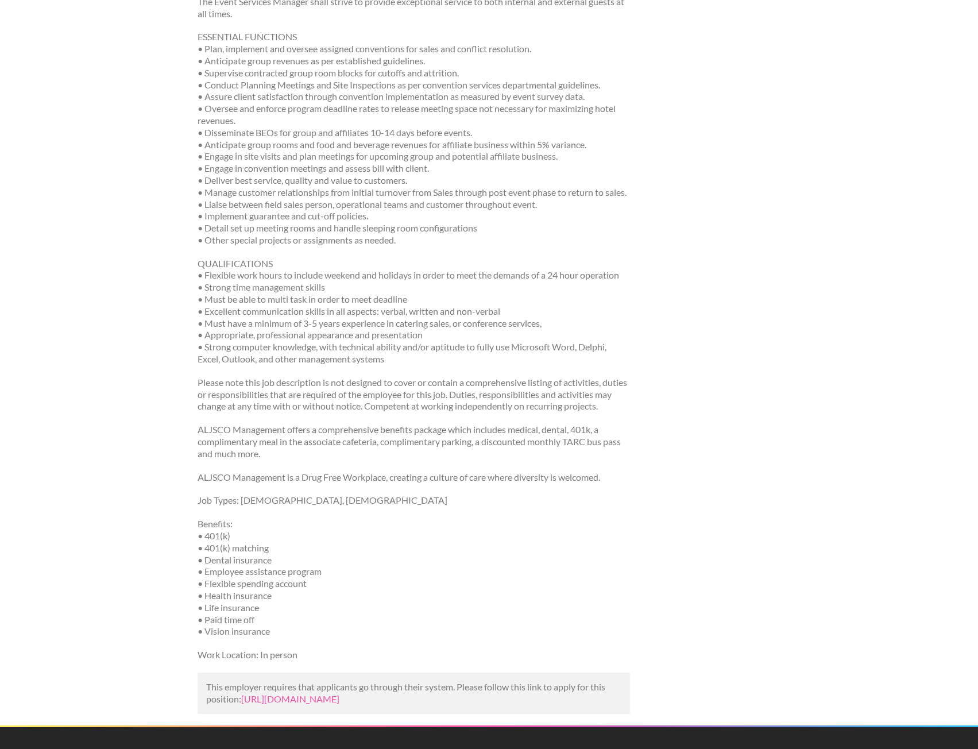
scroll to position [402, 0]
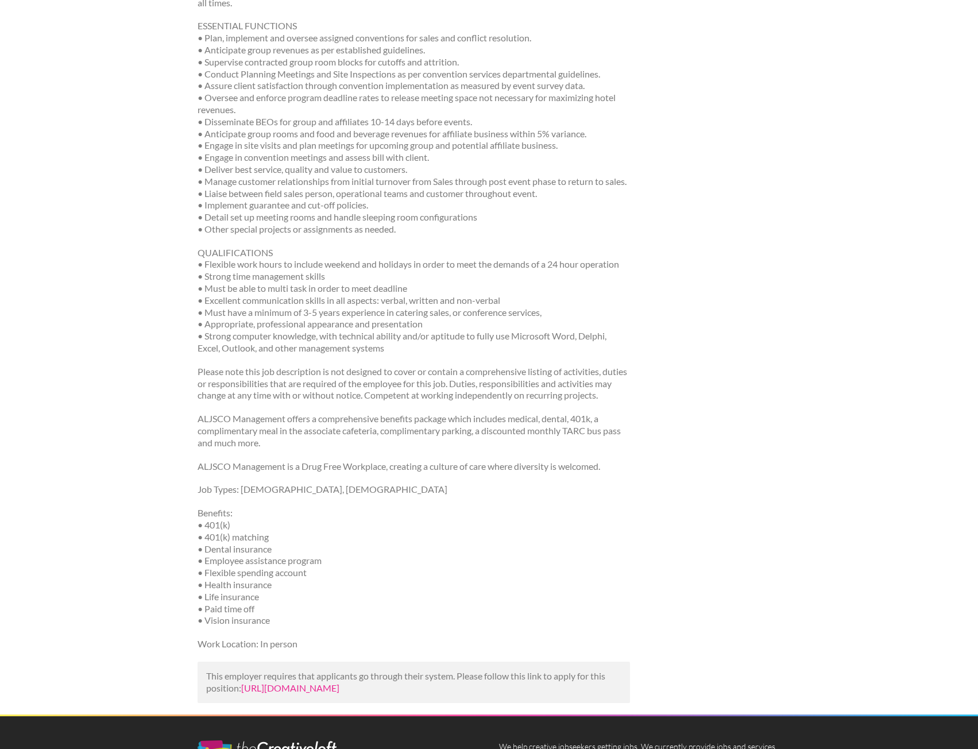
click at [339, 693] on link "https://www.indeed.com/viewjob?jk=6c22653a0625be1a&utm_campaign=google_jobs_app…" at bounding box center [290, 687] width 98 height 11
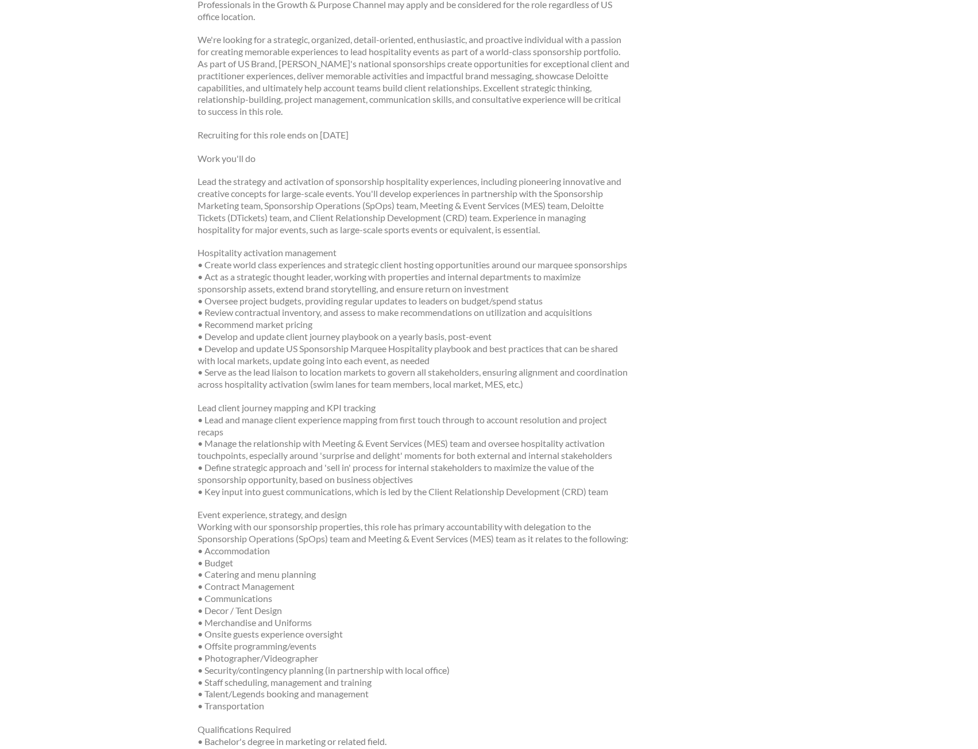
scroll to position [1378, 0]
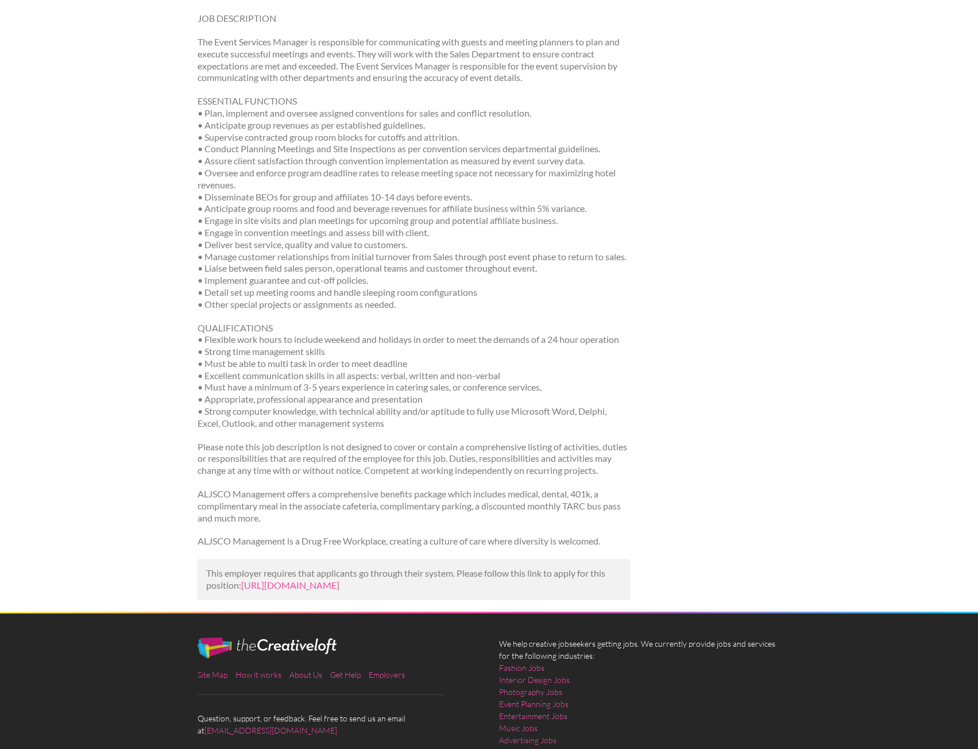
scroll to position [287, 0]
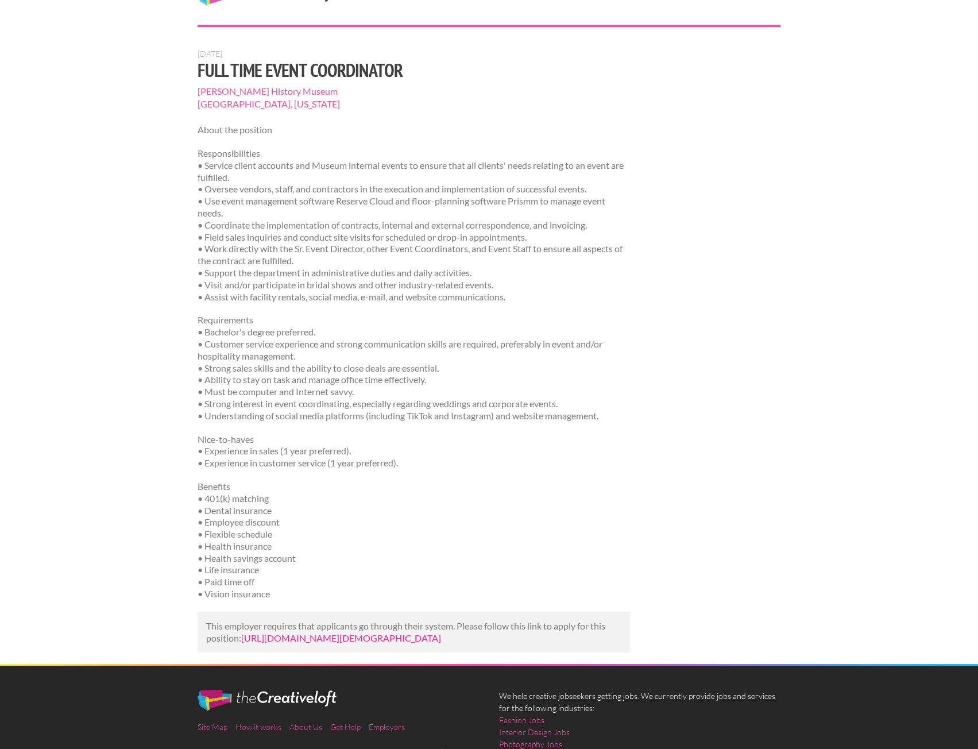
scroll to position [211, 0]
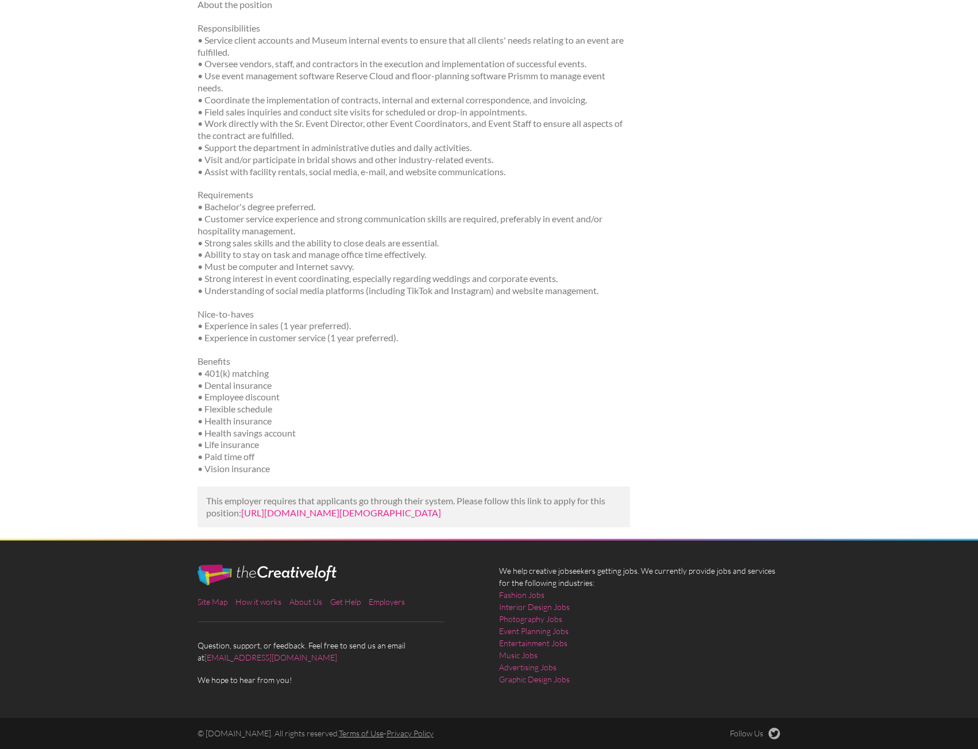
click at [374, 507] on link "[URL][DOMAIN_NAME][DEMOGRAPHIC_DATA]" at bounding box center [341, 512] width 200 height 11
